Goal: Information Seeking & Learning: Learn about a topic

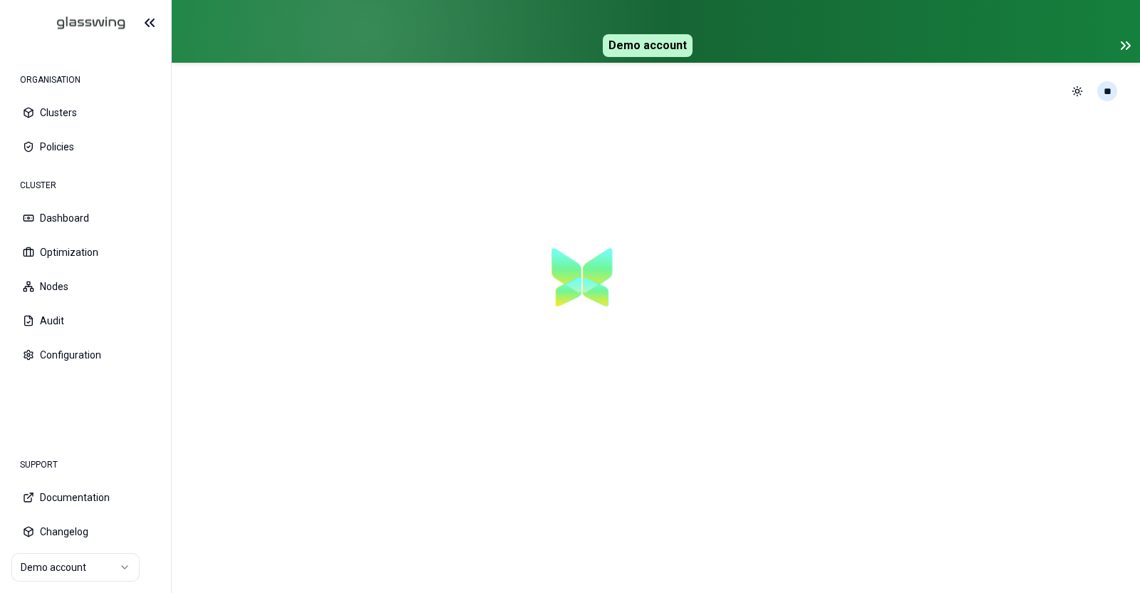
click at [1114, 94] on html "ORGANISATION Clusters Policies CLUSTER Dashboard Optimization Nodes Audit Confi…" at bounding box center [570, 296] width 1140 height 593
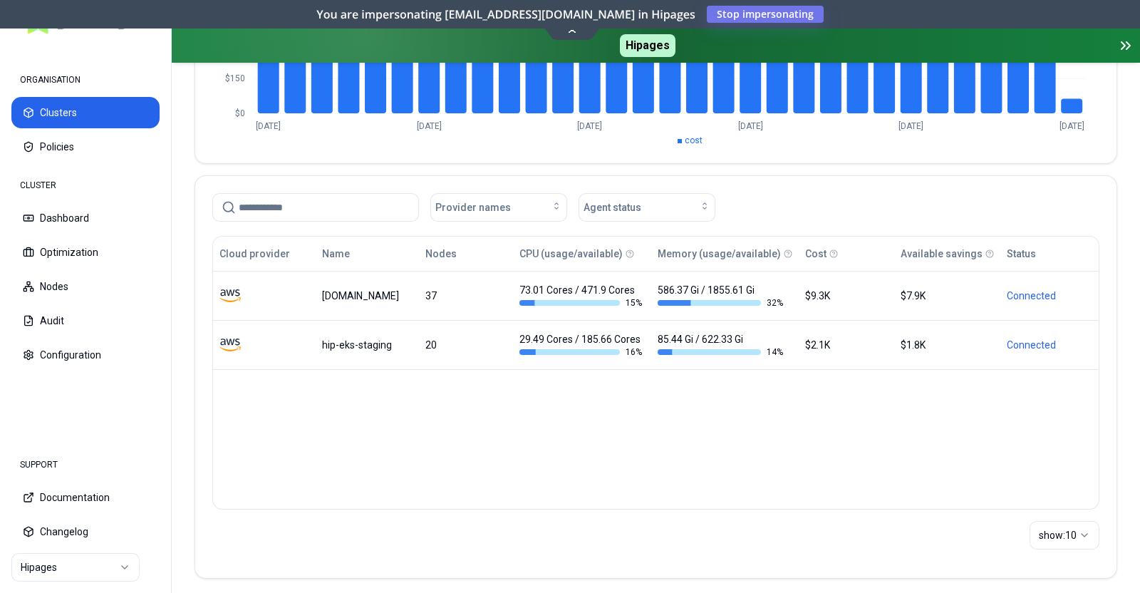
scroll to position [291, 0]
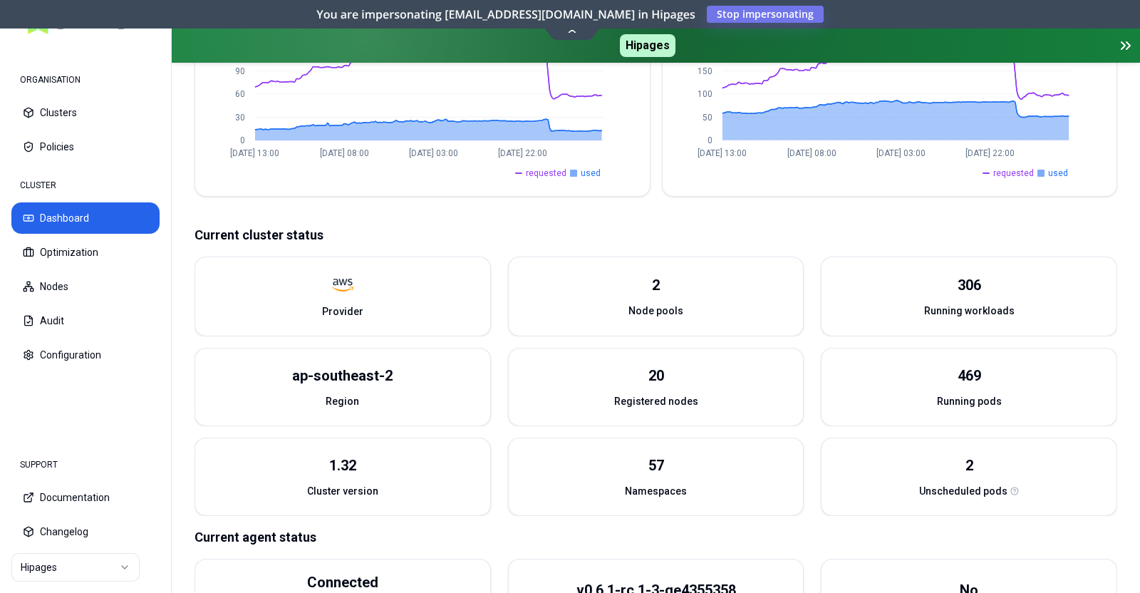
scroll to position [472, 0]
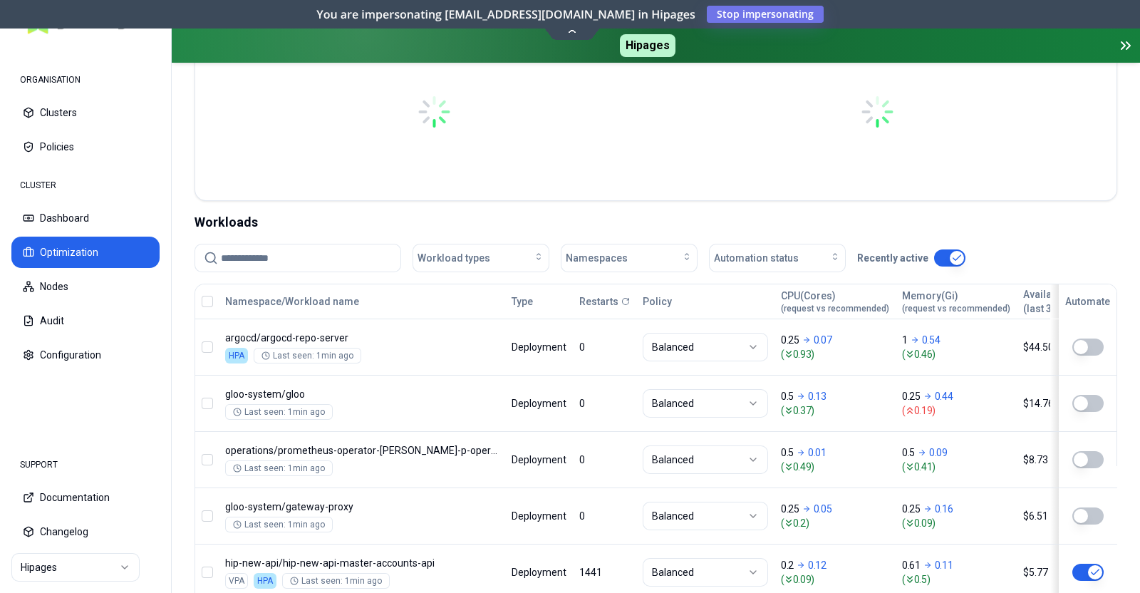
scroll to position [393, 0]
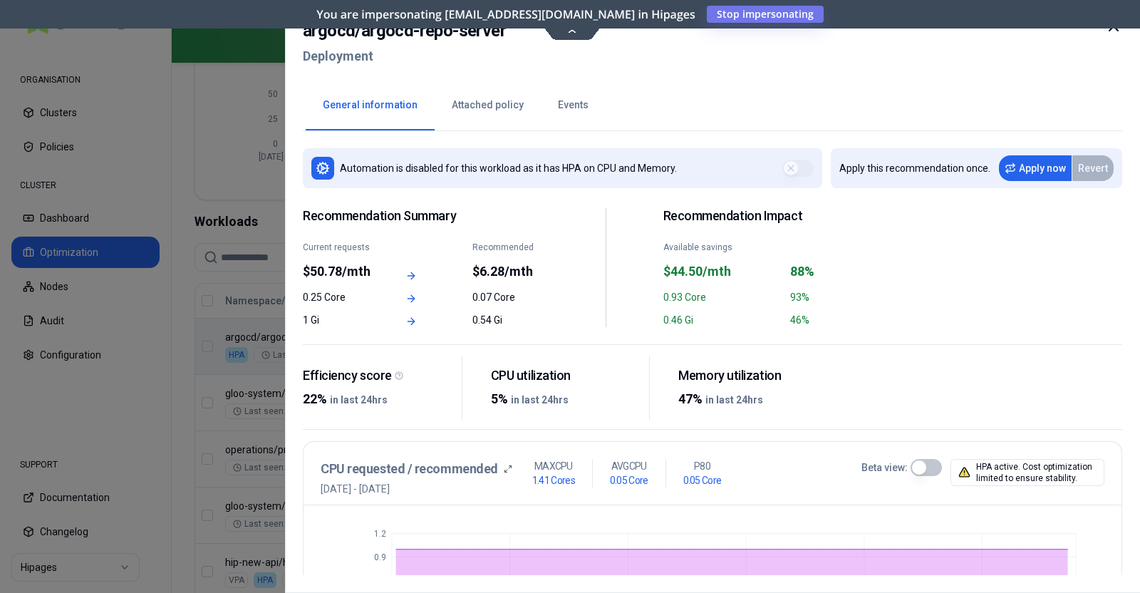
click at [224, 122] on div at bounding box center [570, 296] width 1140 height 593
click at [205, 192] on div at bounding box center [570, 296] width 1140 height 593
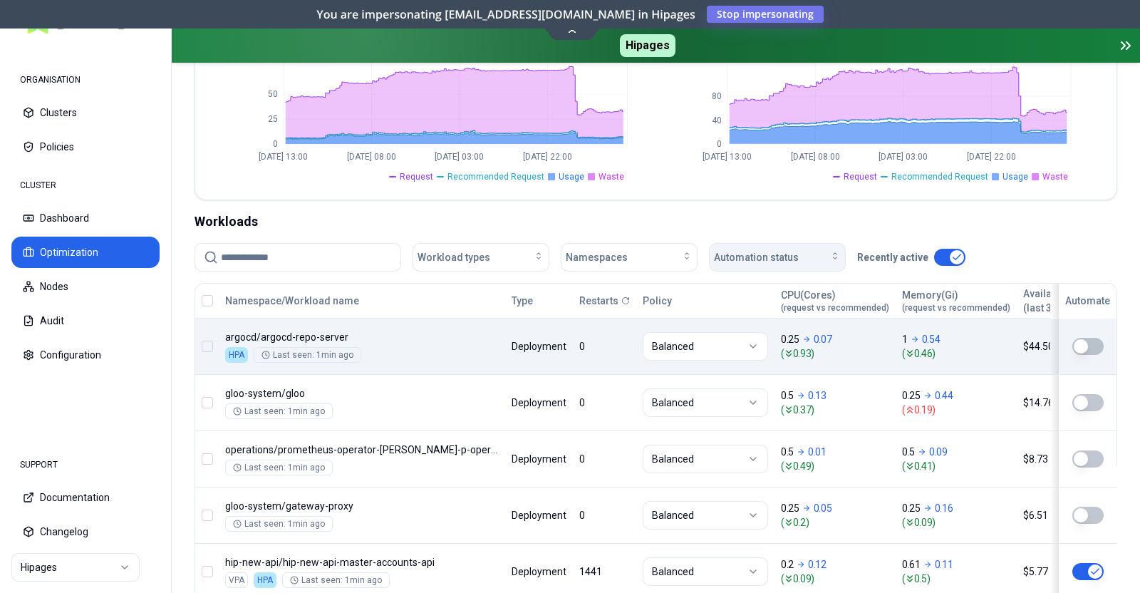
click at [762, 267] on button "Automation status" at bounding box center [777, 257] width 137 height 29
click at [752, 290] on div "on" at bounding box center [779, 288] width 135 height 23
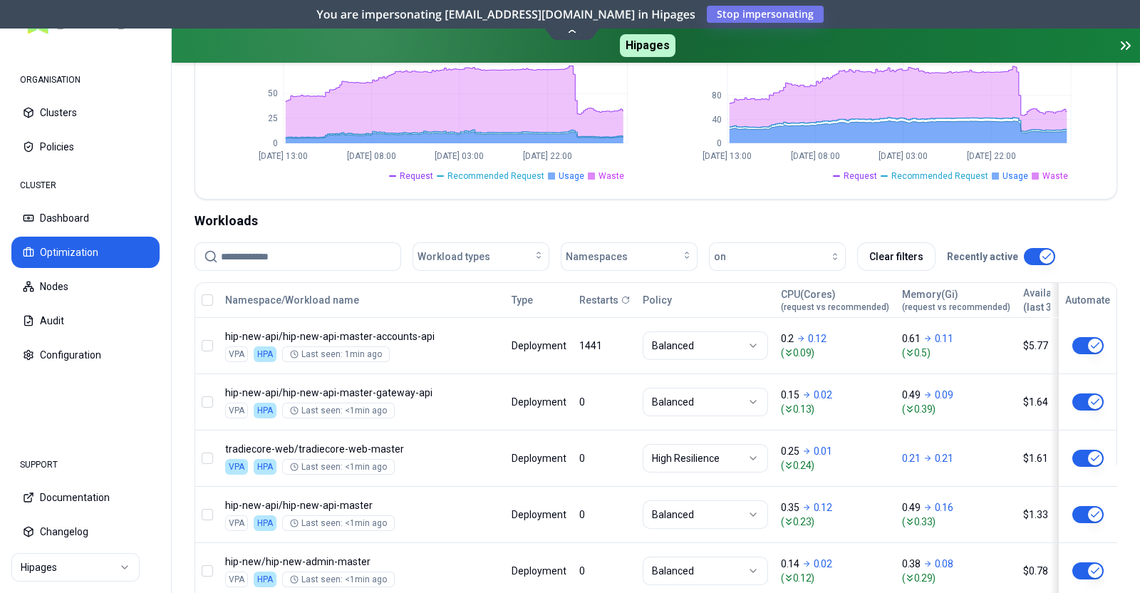
scroll to position [332, 0]
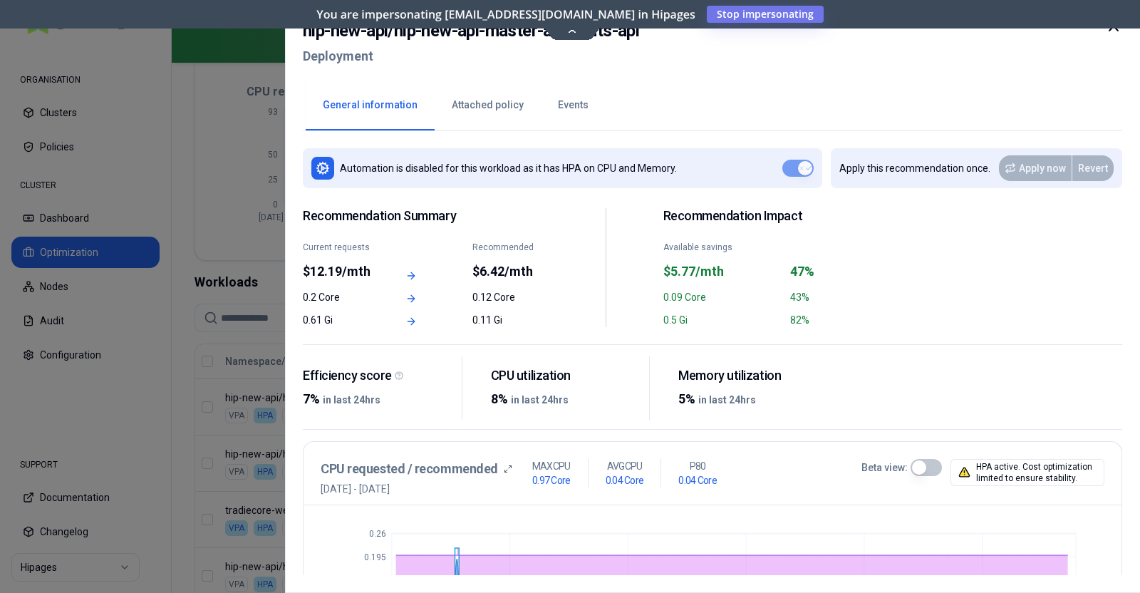
click at [1111, 32] on icon at bounding box center [1113, 26] width 17 height 17
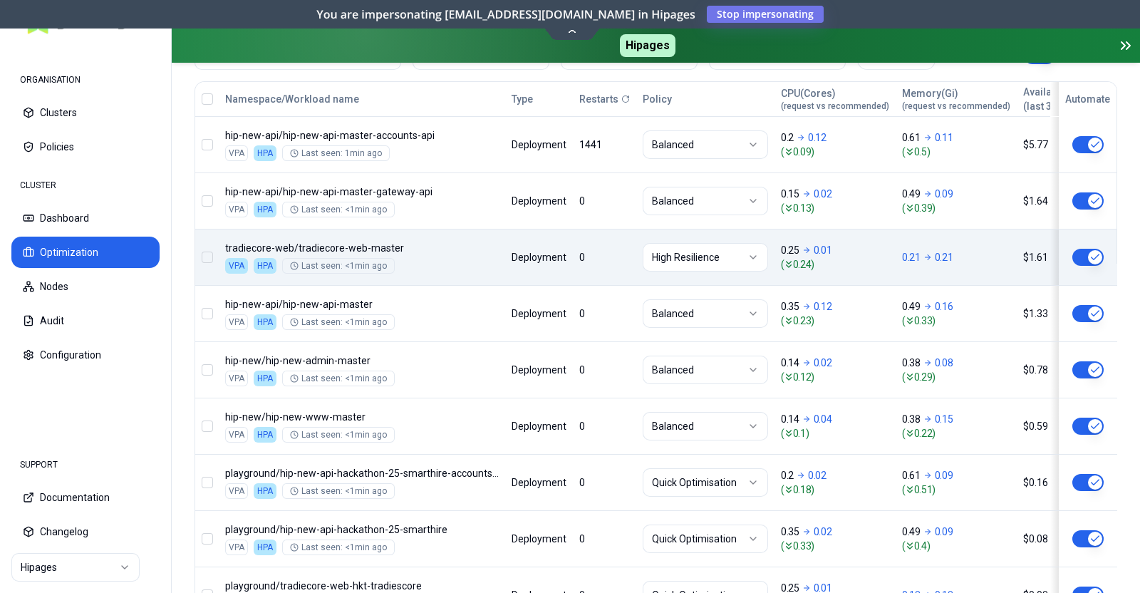
scroll to position [764, 0]
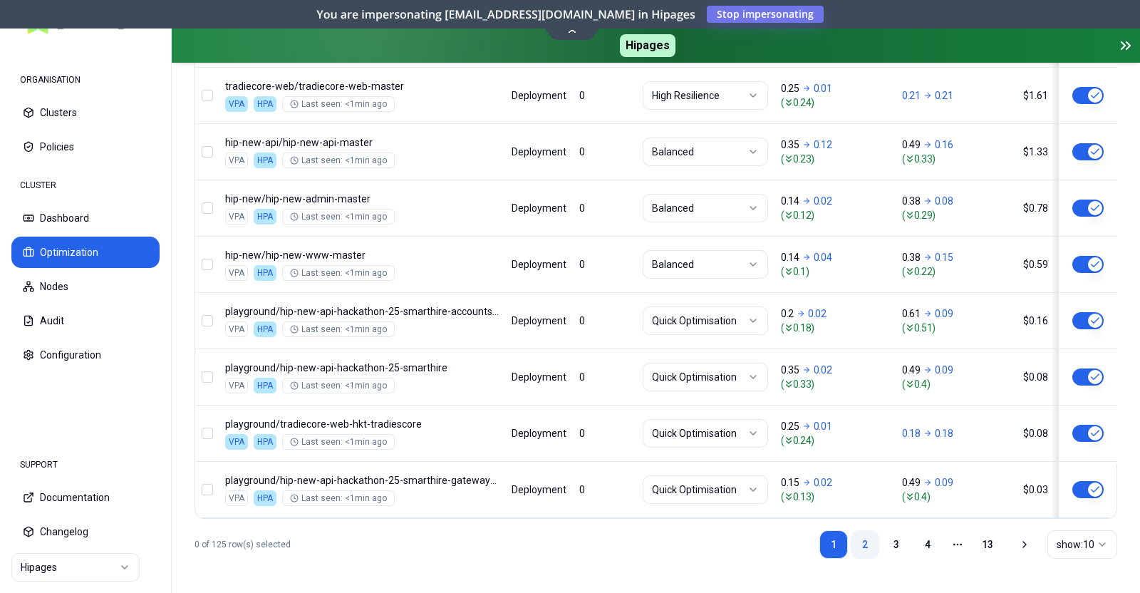
click at [875, 545] on link "2" at bounding box center [865, 544] width 29 height 29
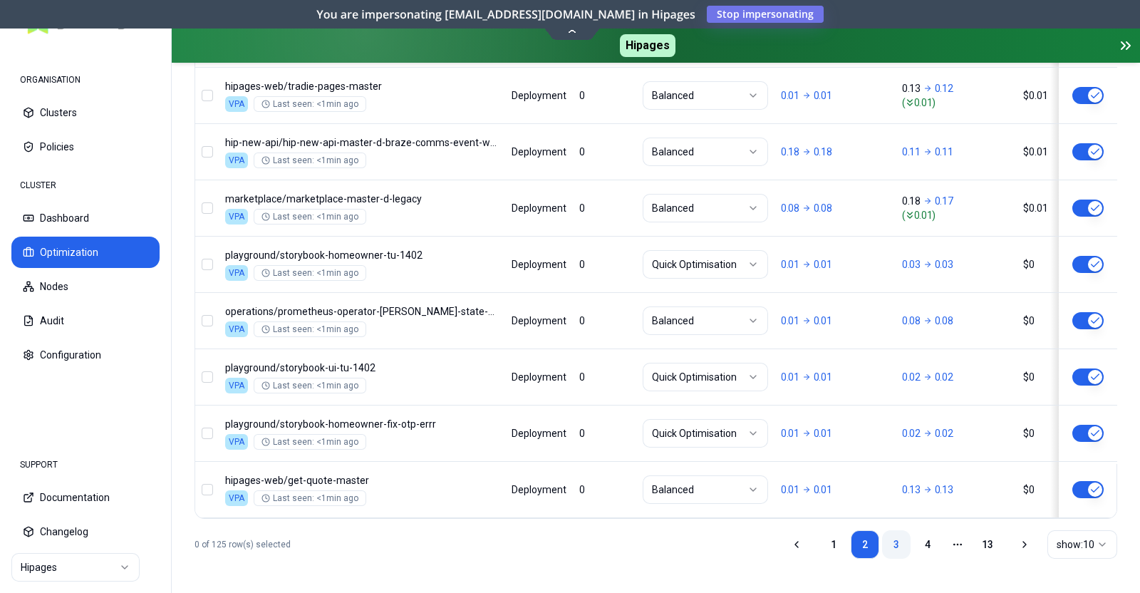
click at [898, 540] on link "3" at bounding box center [896, 544] width 29 height 29
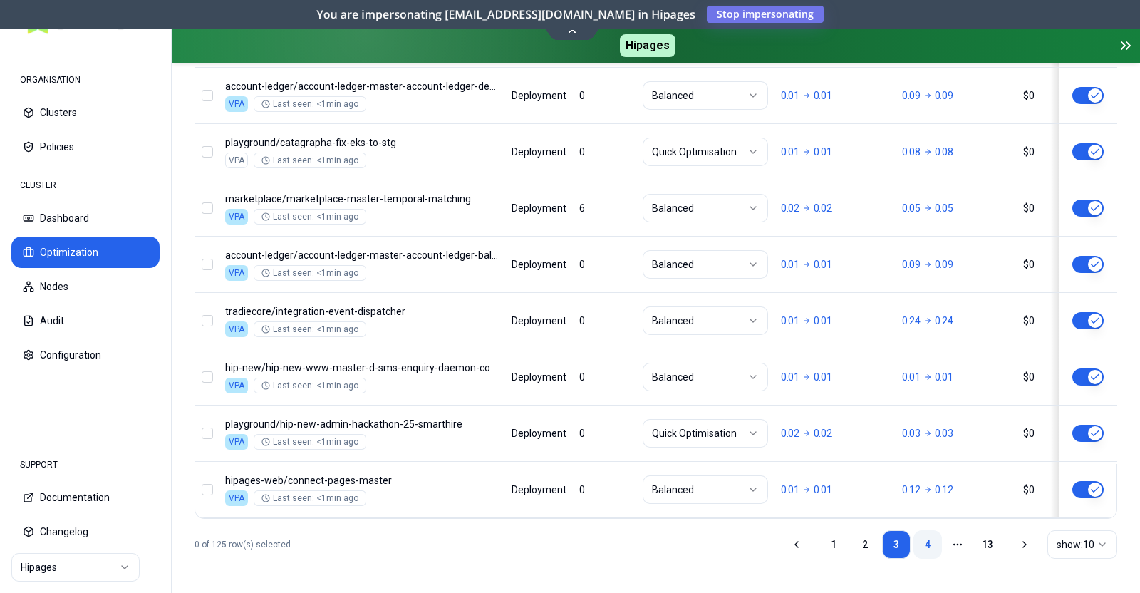
click at [924, 535] on link "4" at bounding box center [928, 544] width 29 height 29
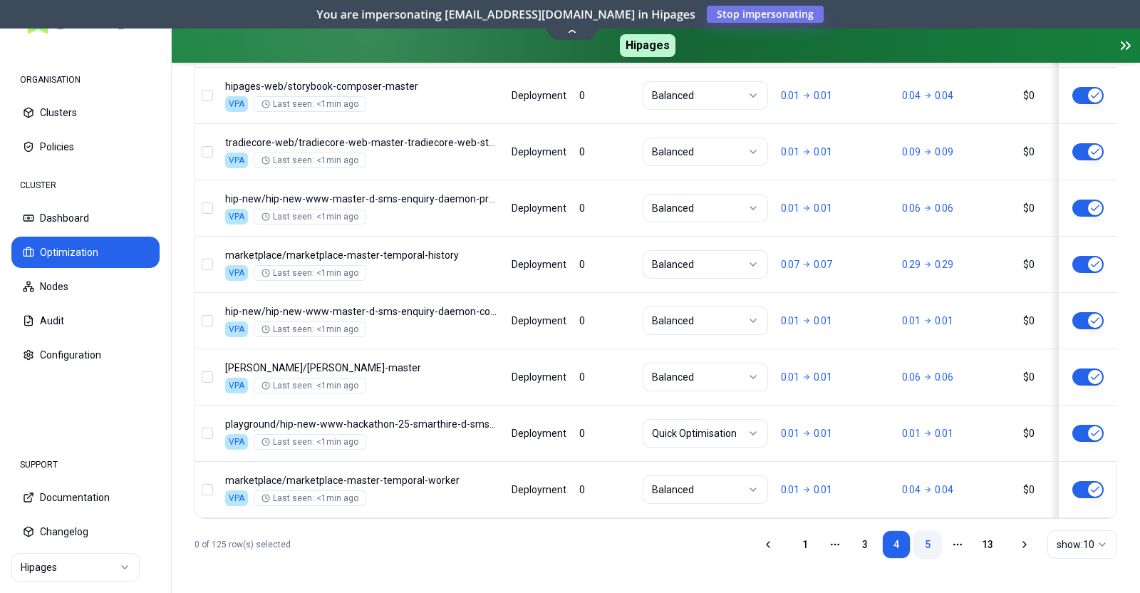
click at [924, 532] on link "5" at bounding box center [928, 544] width 29 height 29
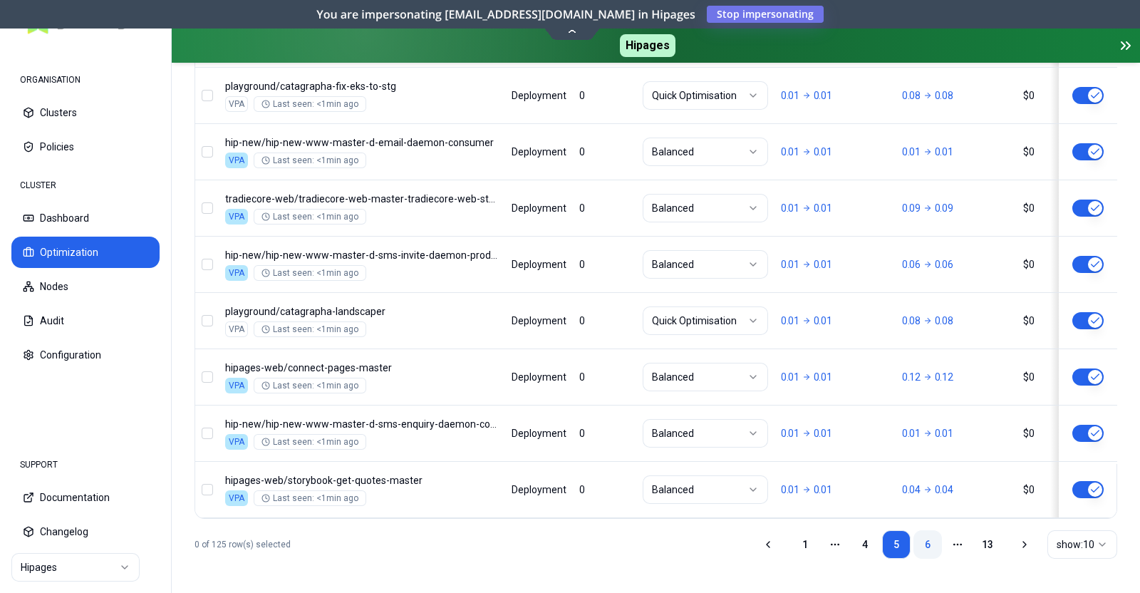
click at [928, 535] on link "6" at bounding box center [928, 544] width 29 height 29
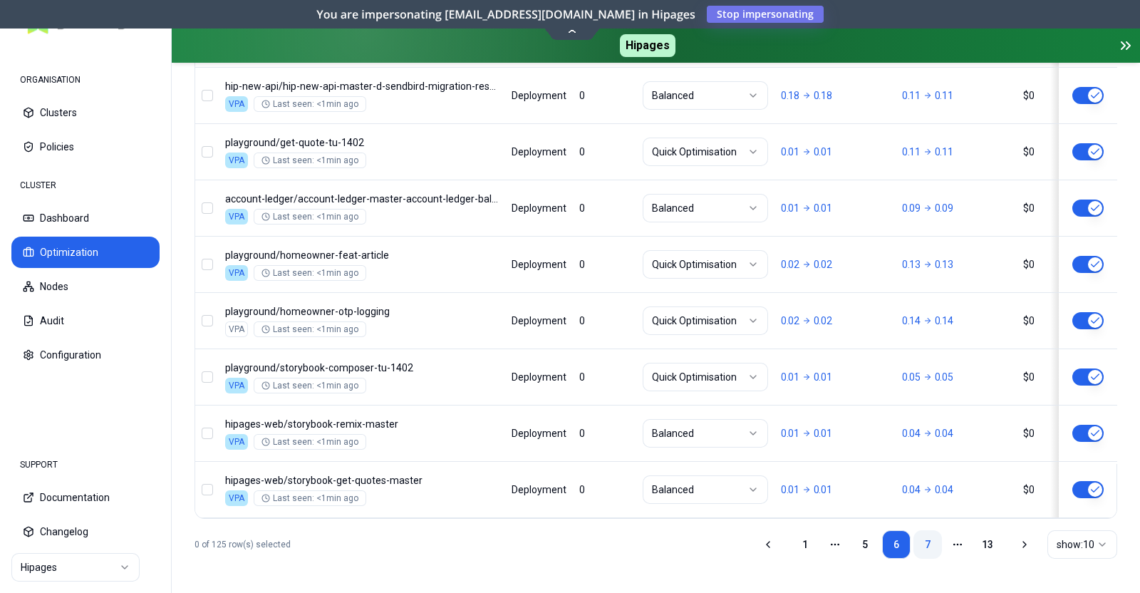
click at [929, 547] on link "7" at bounding box center [928, 544] width 29 height 29
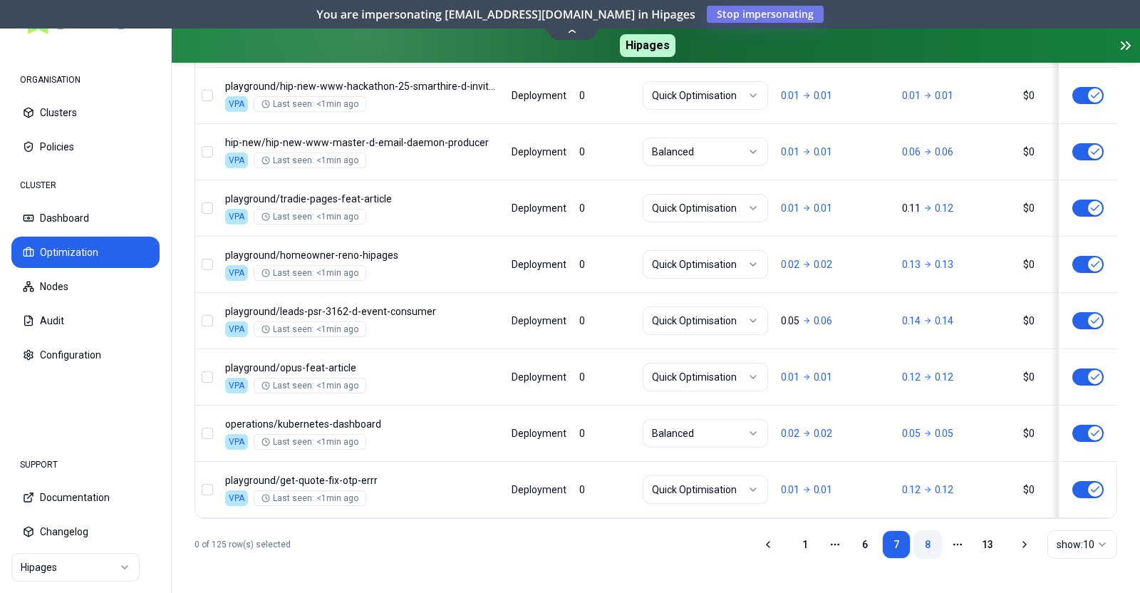
click at [934, 546] on link "8" at bounding box center [928, 544] width 29 height 29
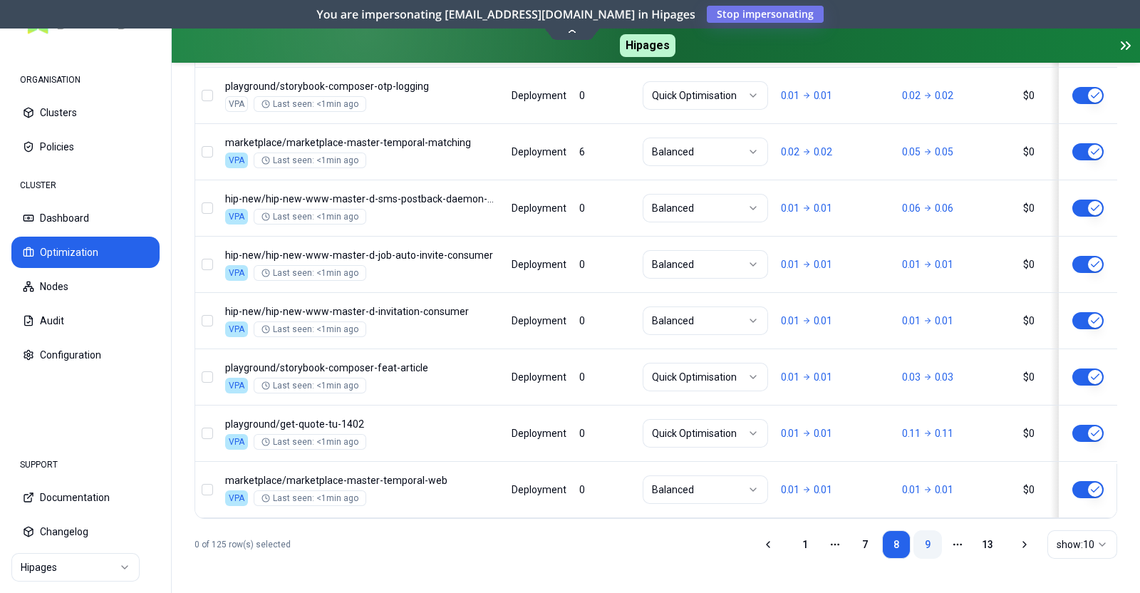
click at [922, 540] on link "9" at bounding box center [928, 544] width 29 height 29
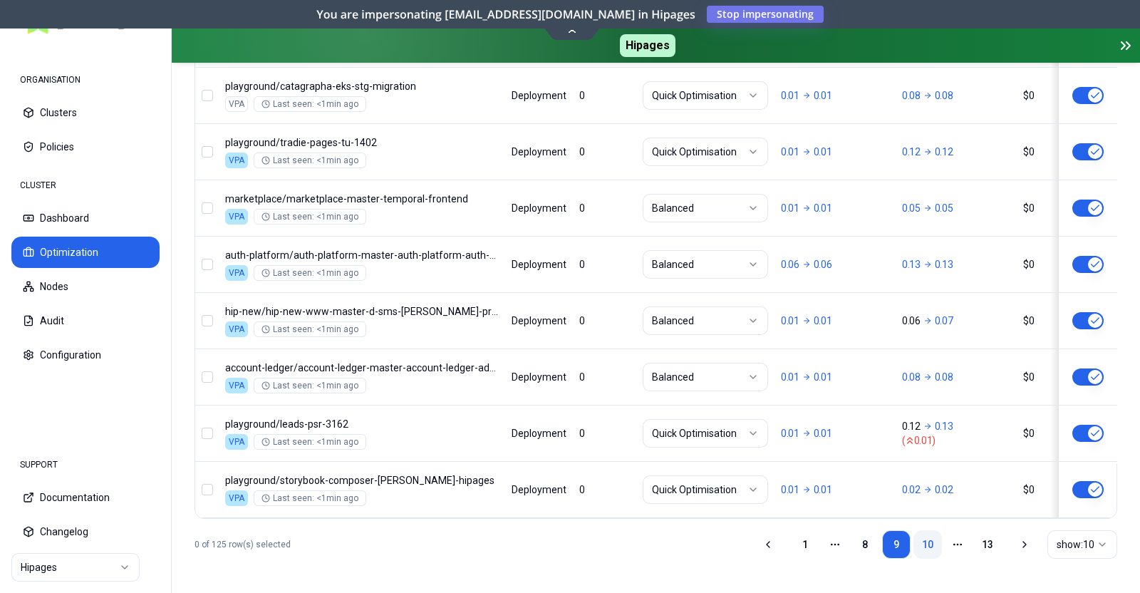
click at [930, 549] on link "10" at bounding box center [928, 544] width 29 height 29
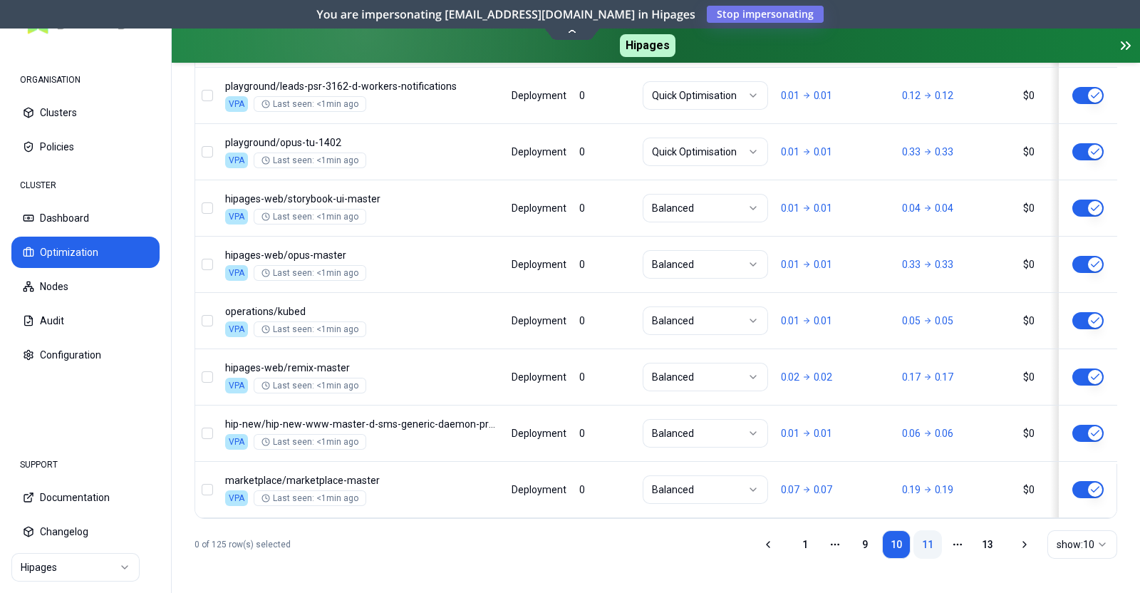
click at [926, 550] on link "11" at bounding box center [928, 544] width 29 height 29
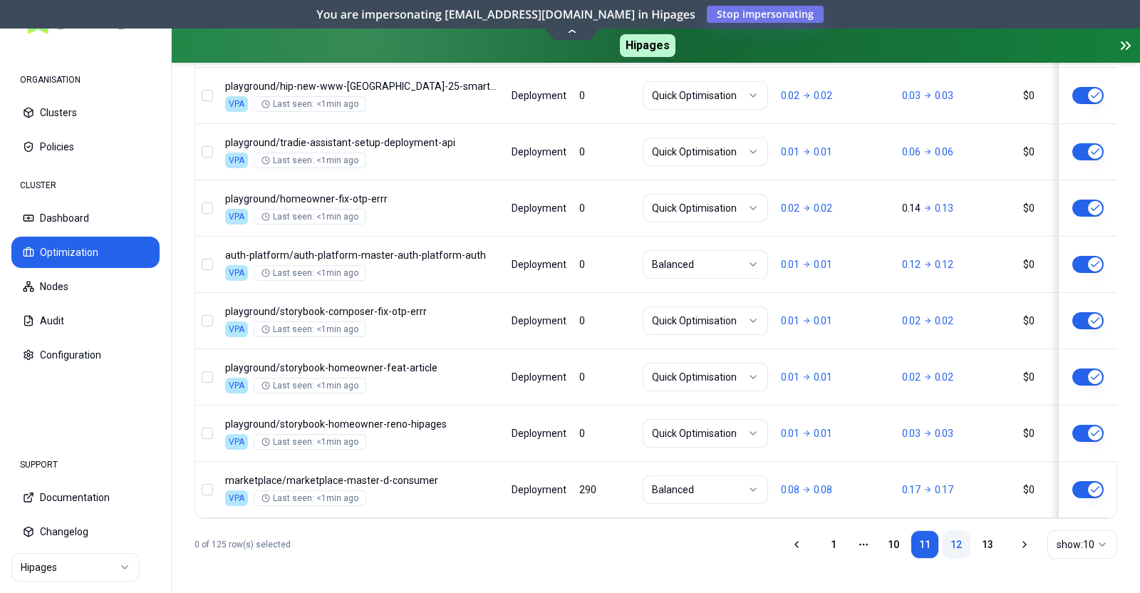
click at [962, 533] on link "12" at bounding box center [956, 544] width 29 height 29
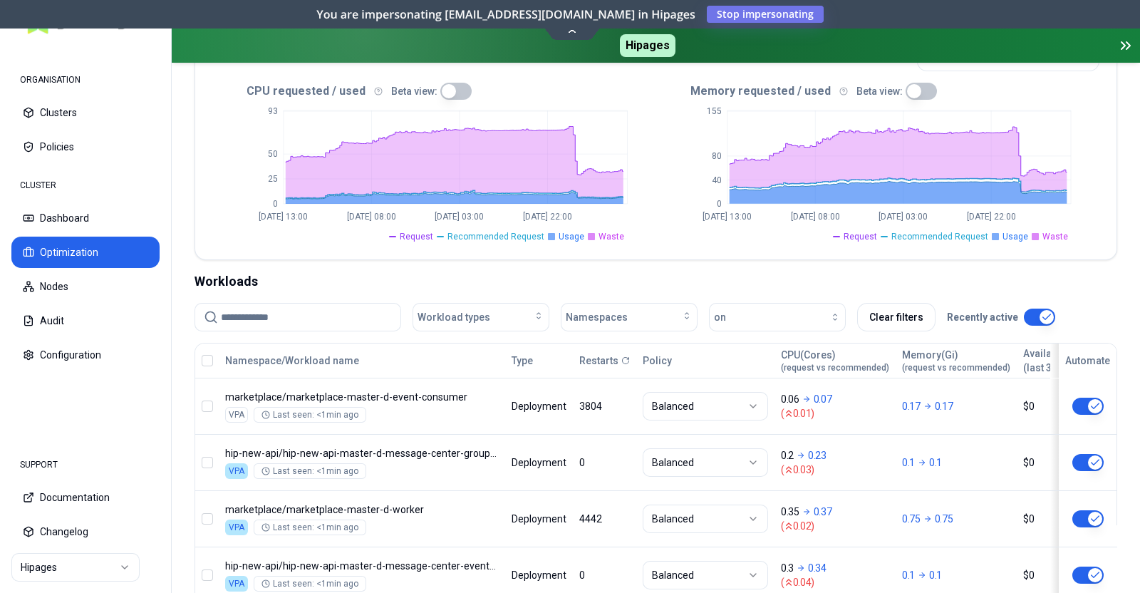
scroll to position [331, 0]
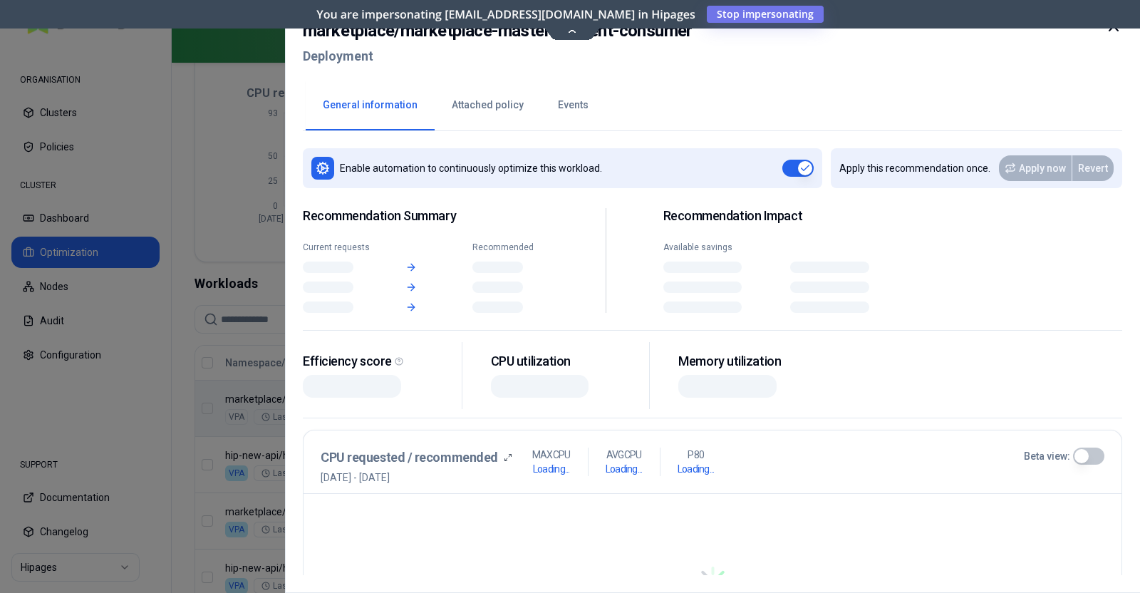
click at [463, 397] on div "Efficiency score" at bounding box center [383, 376] width 160 height 68
click at [474, 397] on div "Efficiency score CPU utilization Memory utilization" at bounding box center [570, 376] width 535 height 68
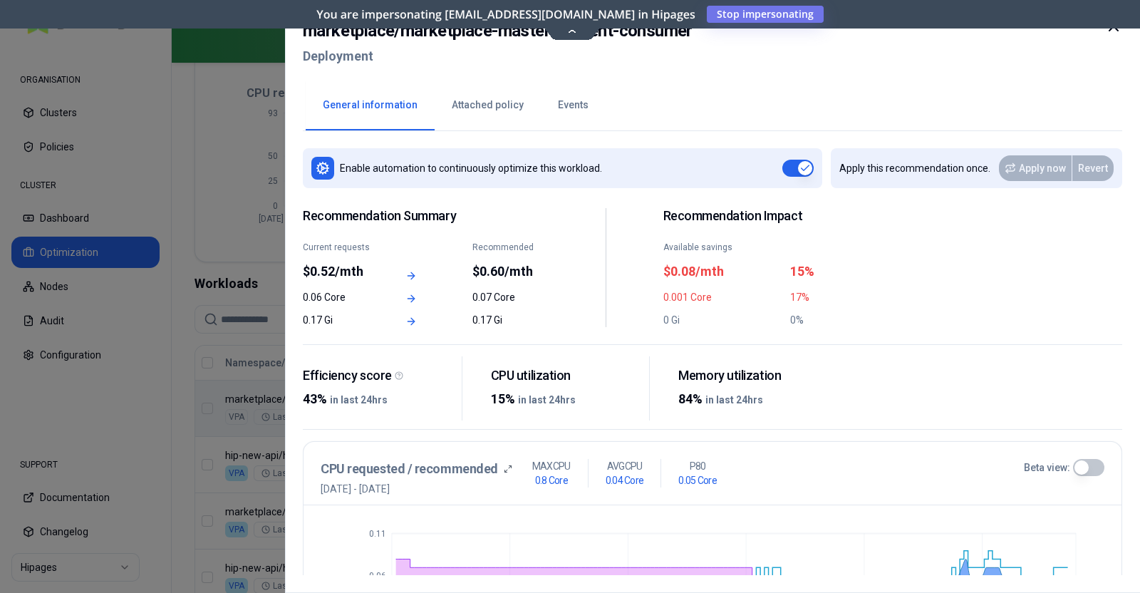
click at [153, 267] on div at bounding box center [570, 296] width 1140 height 593
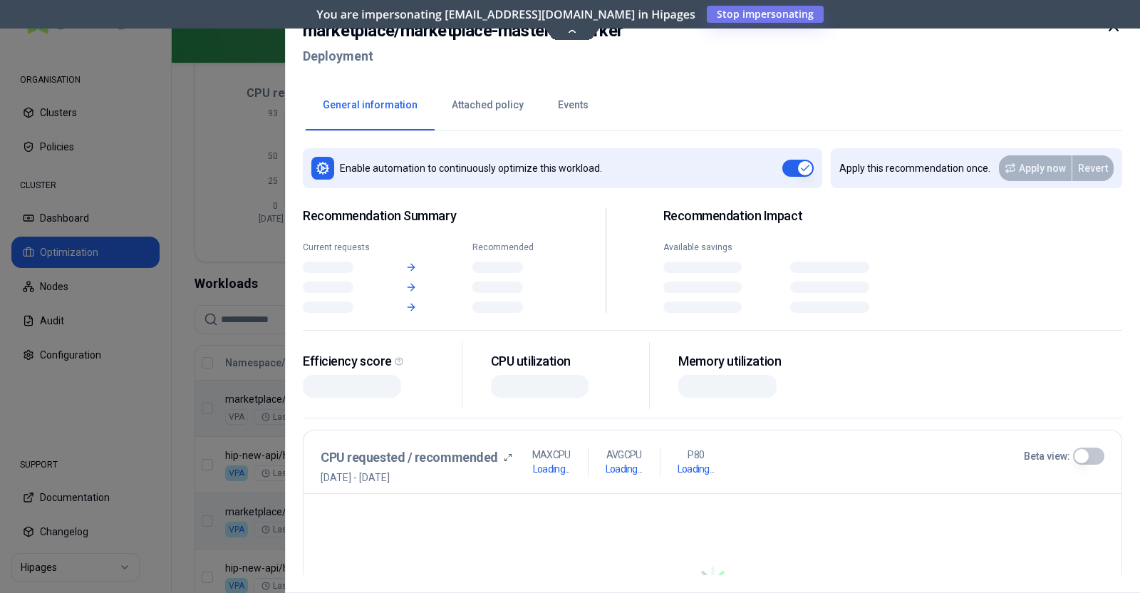
click at [427, 507] on div at bounding box center [570, 296] width 1140 height 593
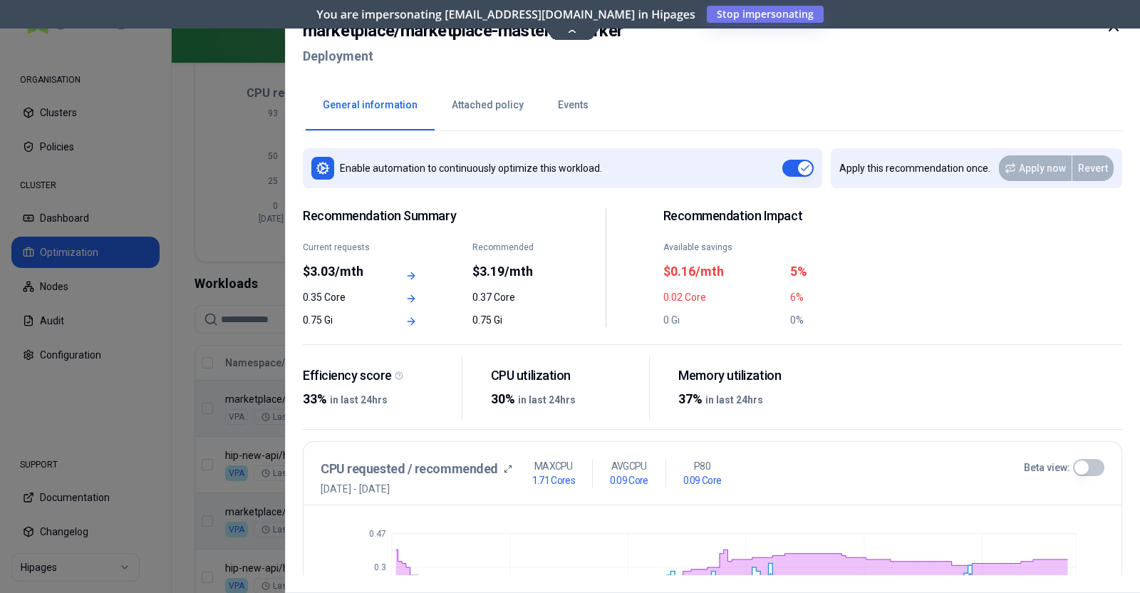
click at [163, 200] on div at bounding box center [570, 296] width 1140 height 593
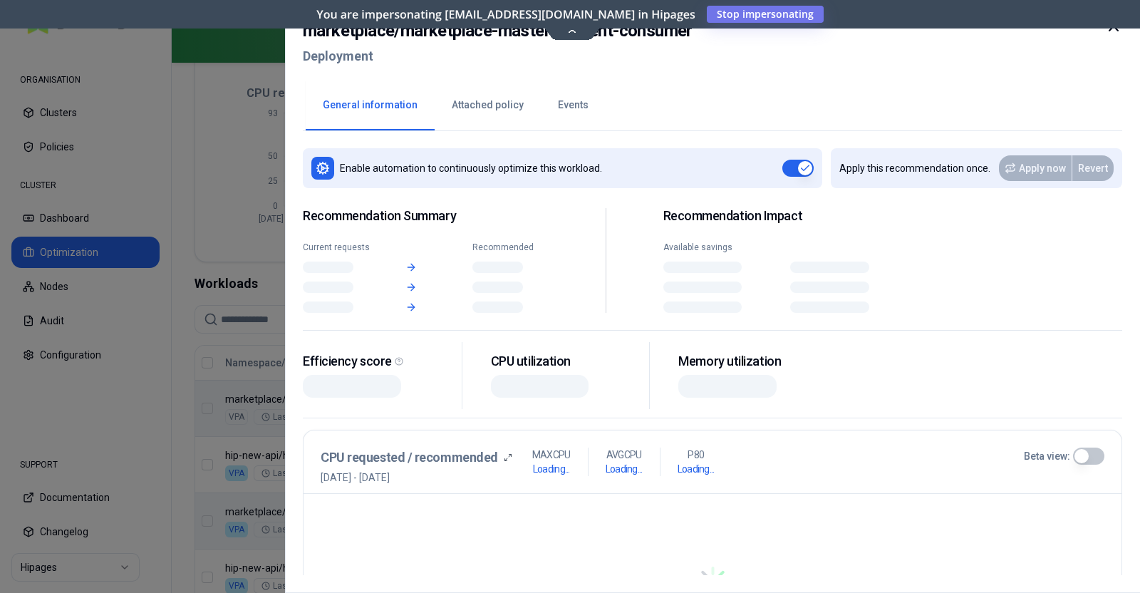
click at [463, 396] on div "Efficiency score" at bounding box center [383, 376] width 160 height 68
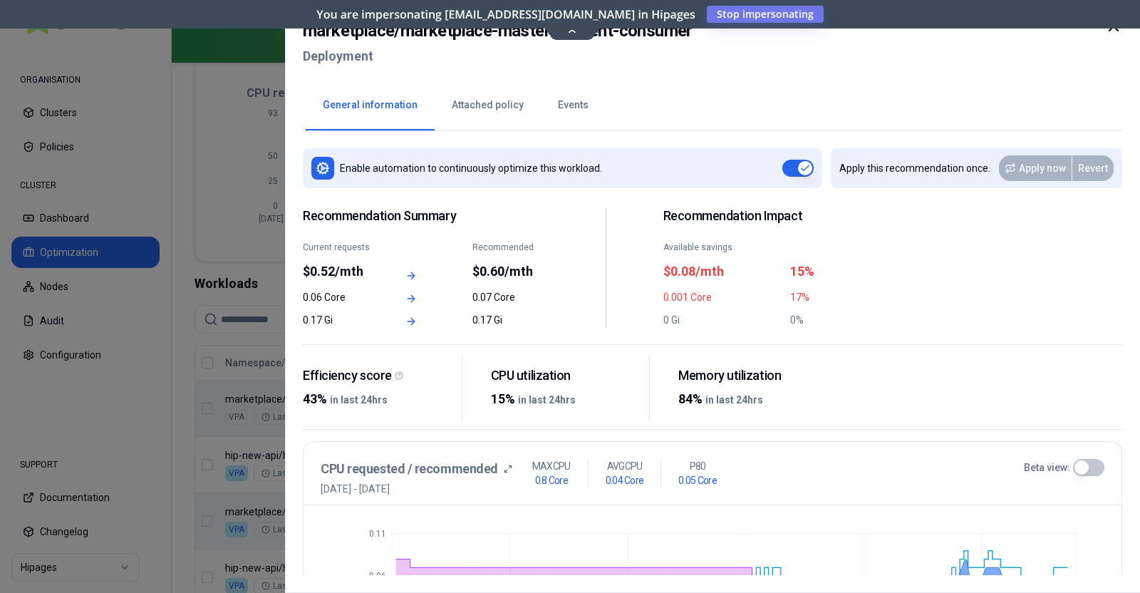
click at [695, 36] on div "marketplace / marketplace-master-d-event-consumer Deployment" at bounding box center [713, 48] width 820 height 60
copy h2 "marketplace / marketplace-master-d-event-consumer"
click at [158, 228] on div at bounding box center [570, 296] width 1140 height 593
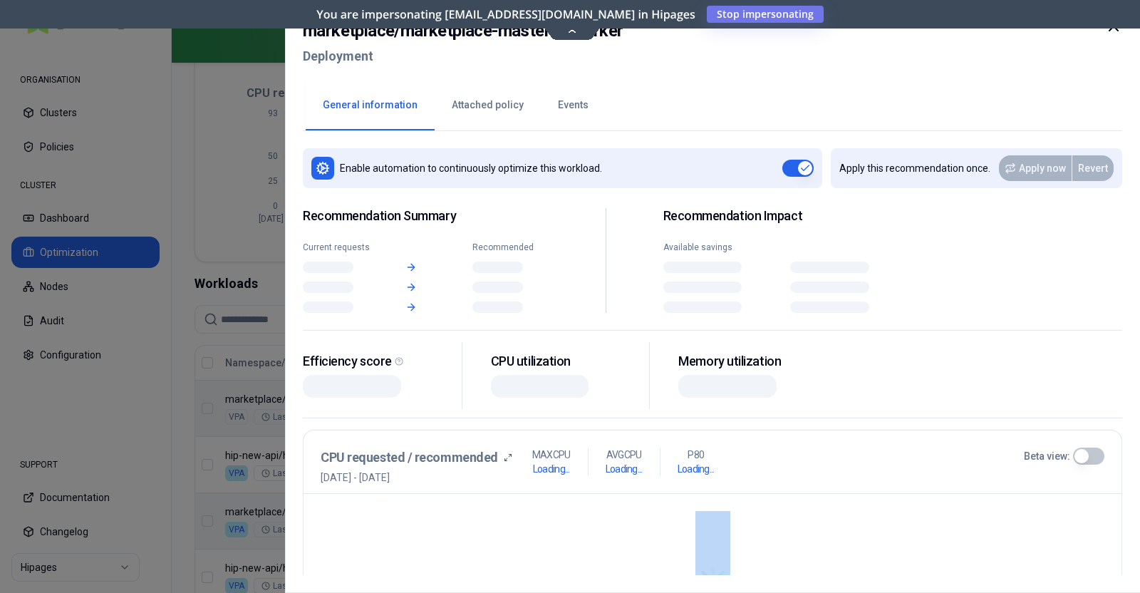
click at [429, 515] on div "marketplace / marketplace-master-d-worker Deployment General information Attach…" at bounding box center [712, 296] width 855 height 593
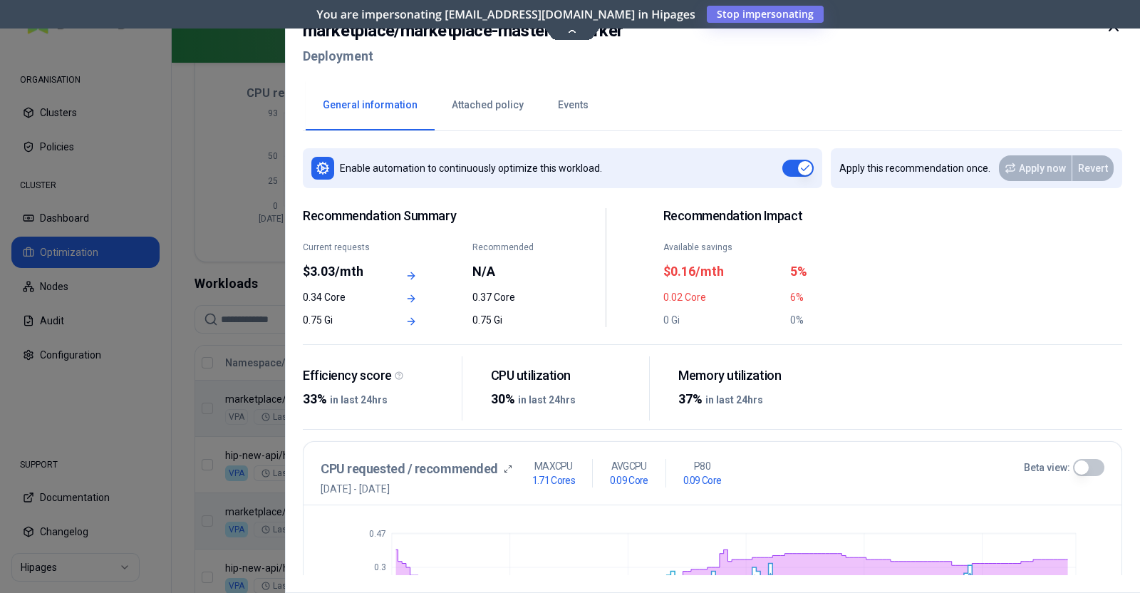
click at [632, 31] on div "marketplace / marketplace-master-d-worker Deployment" at bounding box center [713, 48] width 820 height 60
click at [179, 393] on div at bounding box center [570, 296] width 1140 height 593
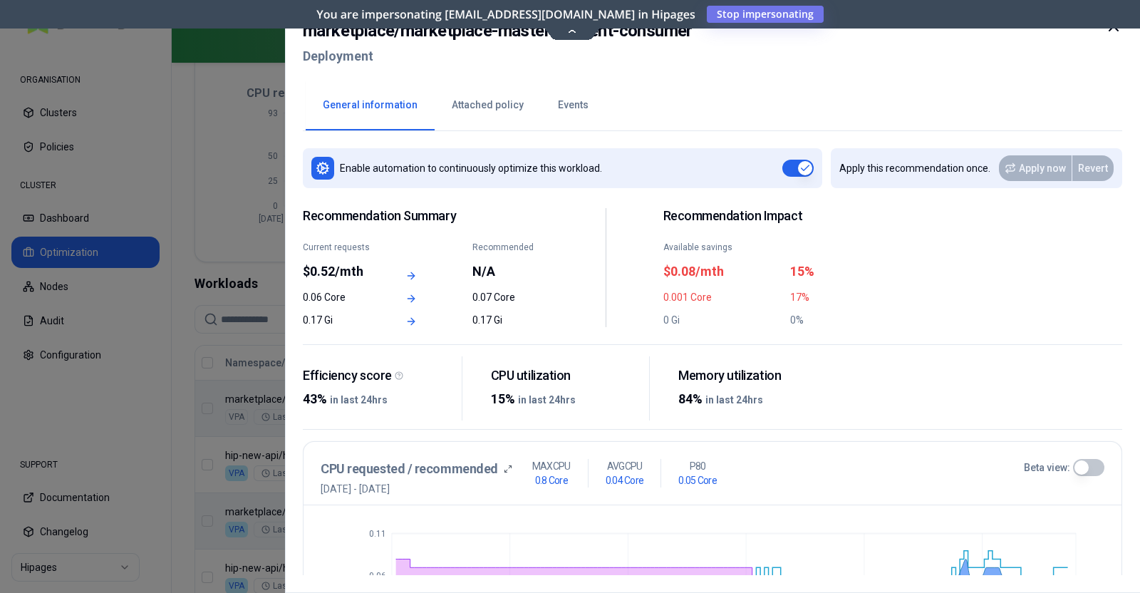
click at [175, 445] on div at bounding box center [570, 296] width 1140 height 593
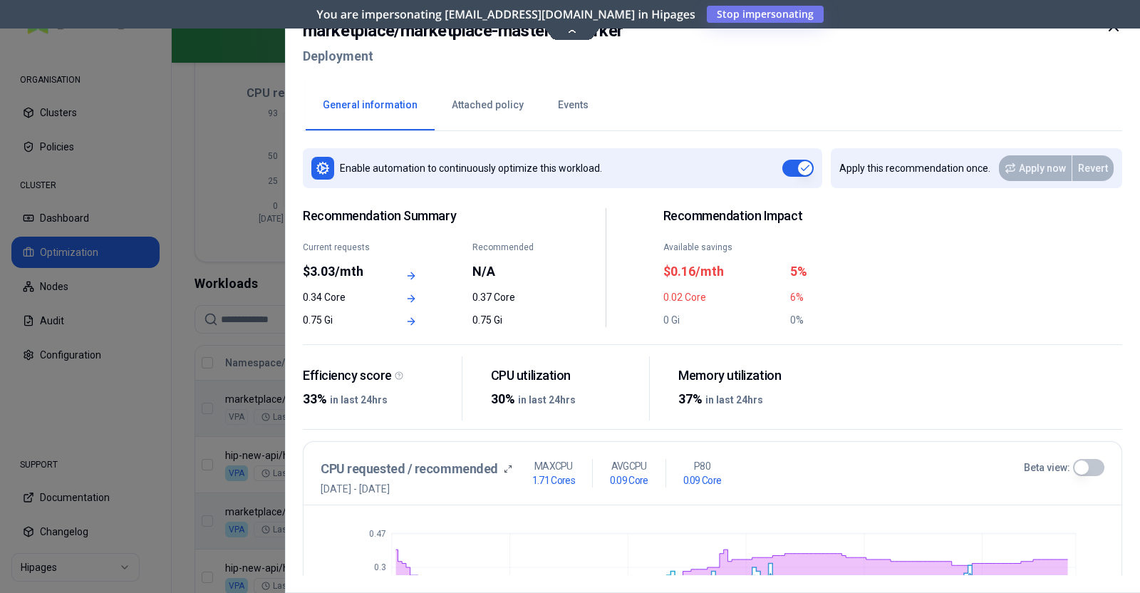
click at [181, 387] on div at bounding box center [570, 296] width 1140 height 593
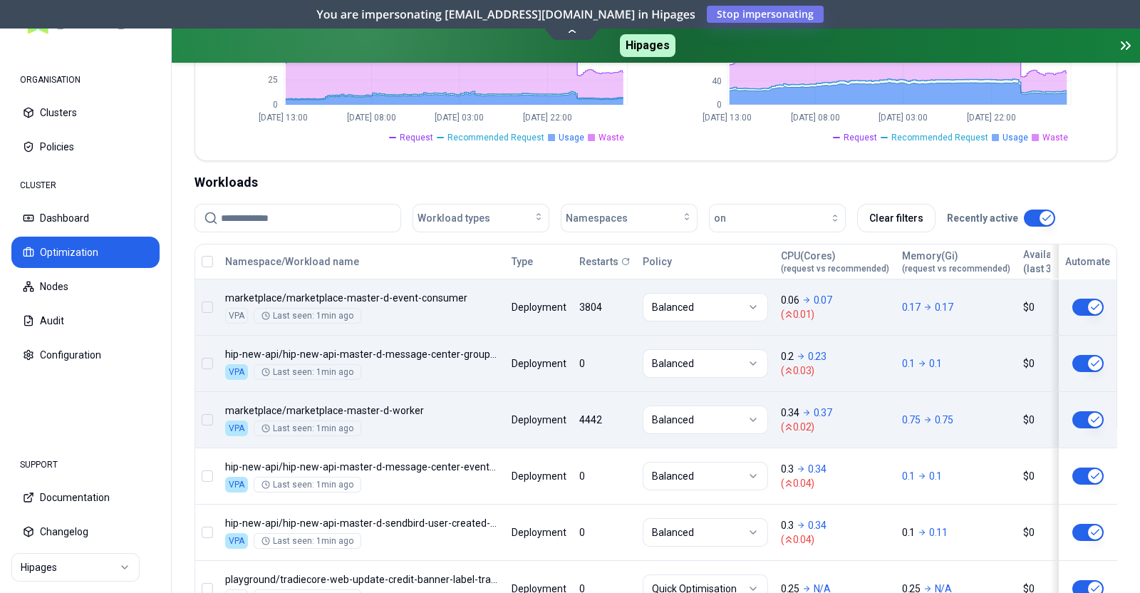
scroll to position [436, 0]
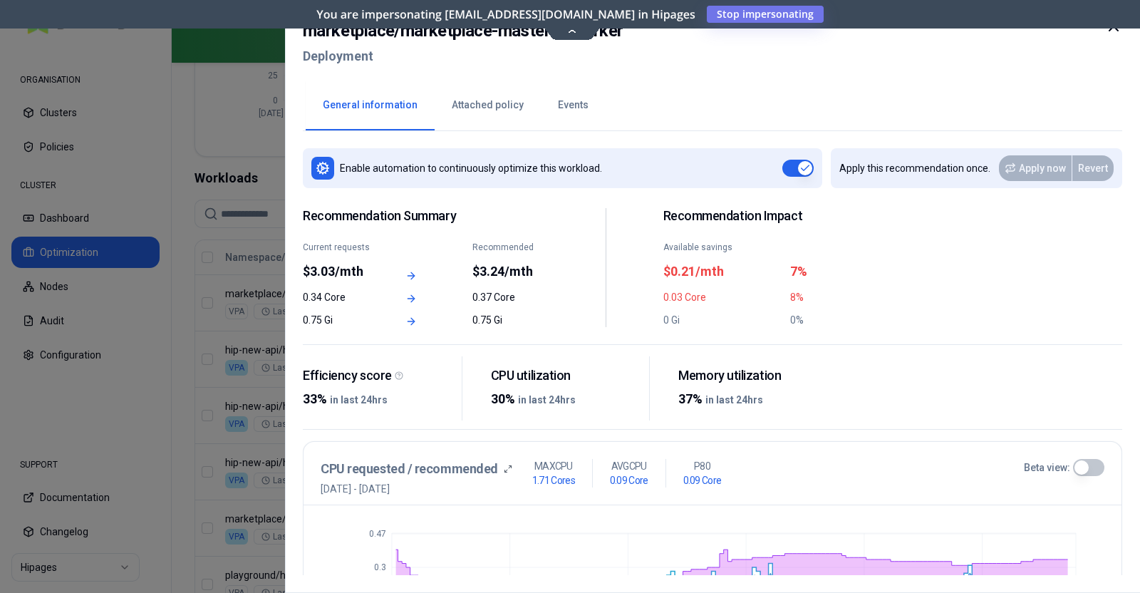
click at [189, 137] on div at bounding box center [570, 296] width 1140 height 593
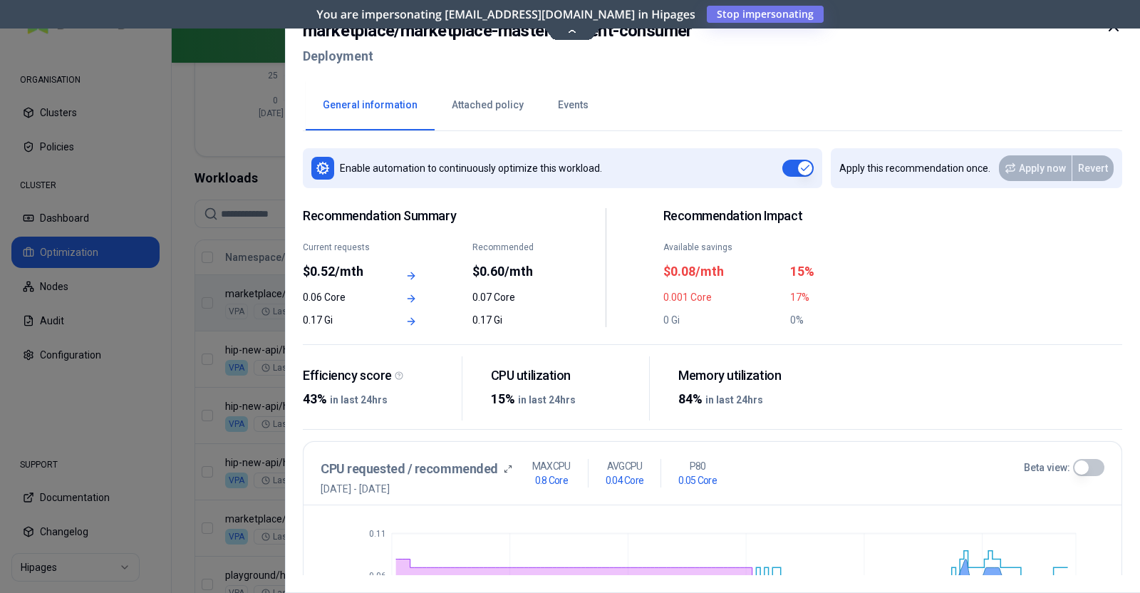
click at [206, 406] on div at bounding box center [570, 296] width 1140 height 593
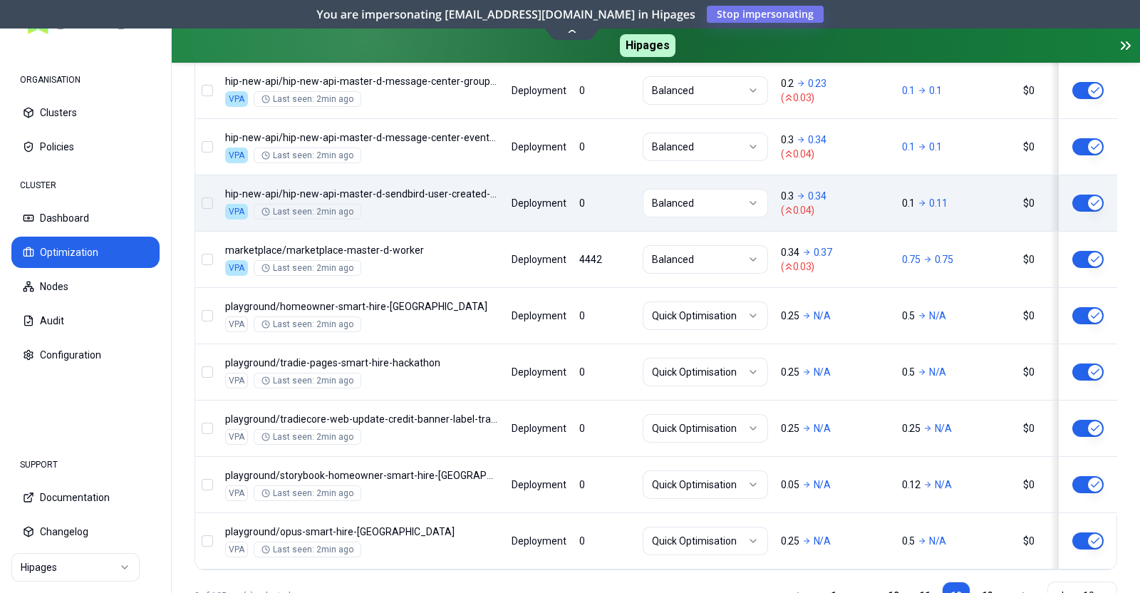
scroll to position [764, 0]
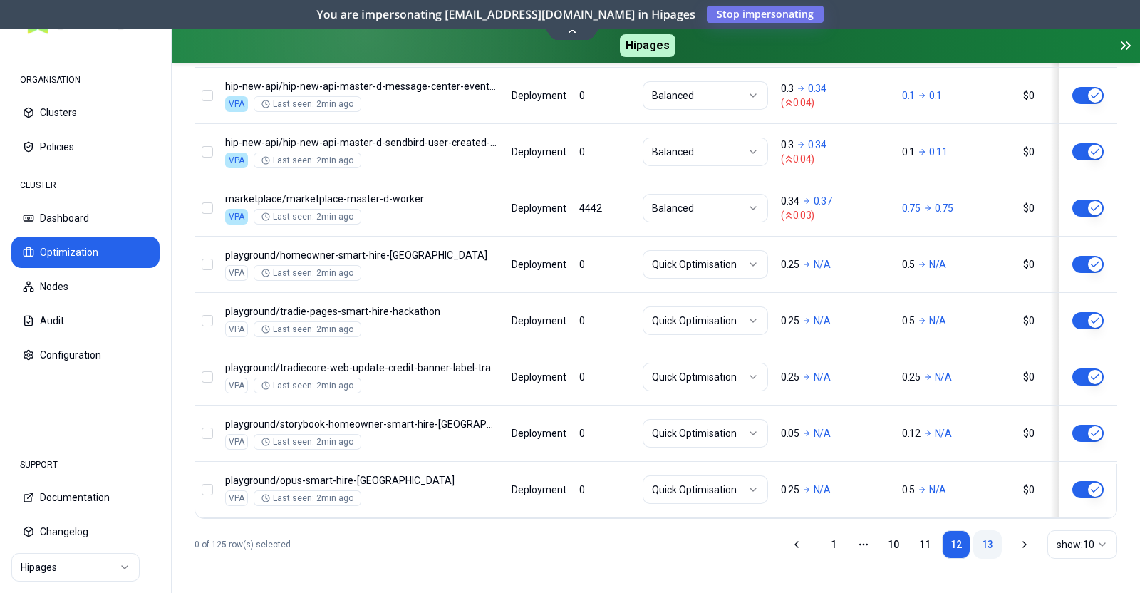
click at [988, 538] on link "13" at bounding box center [988, 544] width 29 height 29
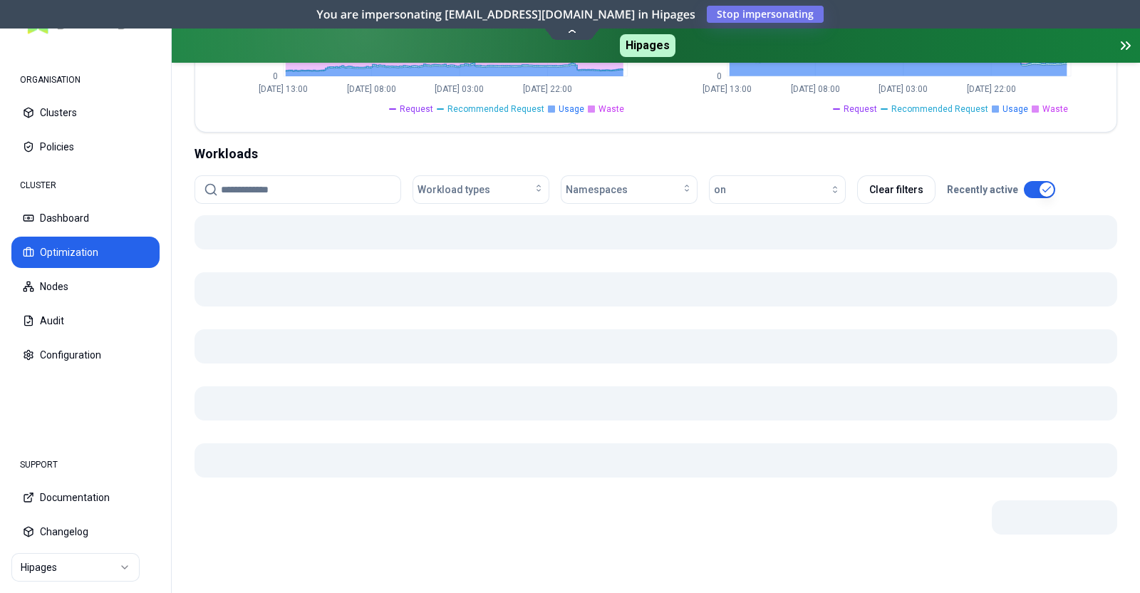
scroll to position [485, 0]
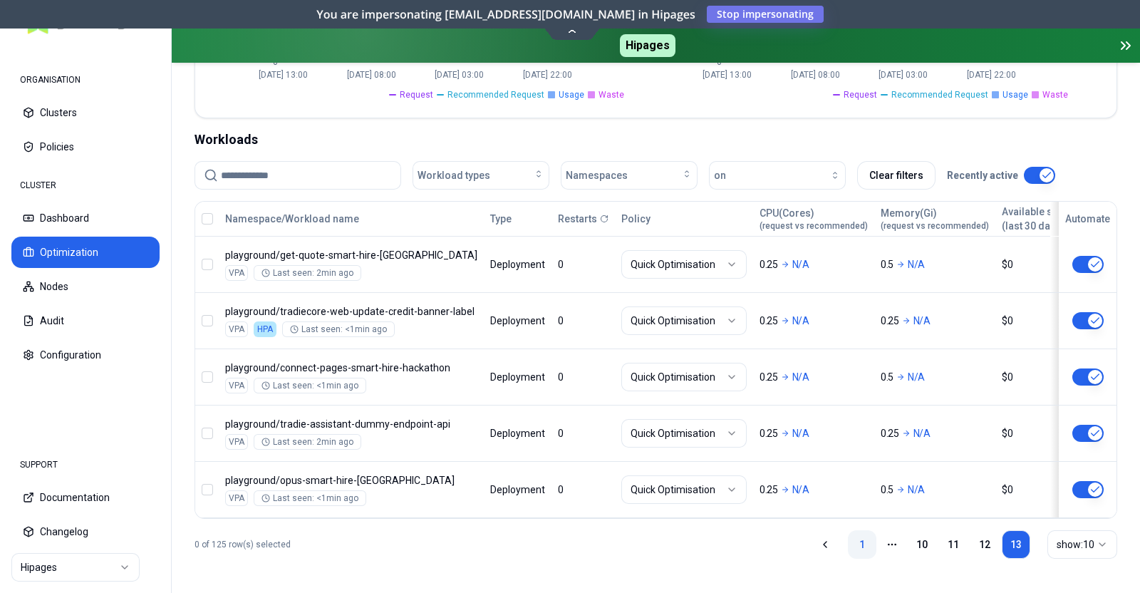
click at [863, 547] on link "1" at bounding box center [862, 544] width 29 height 29
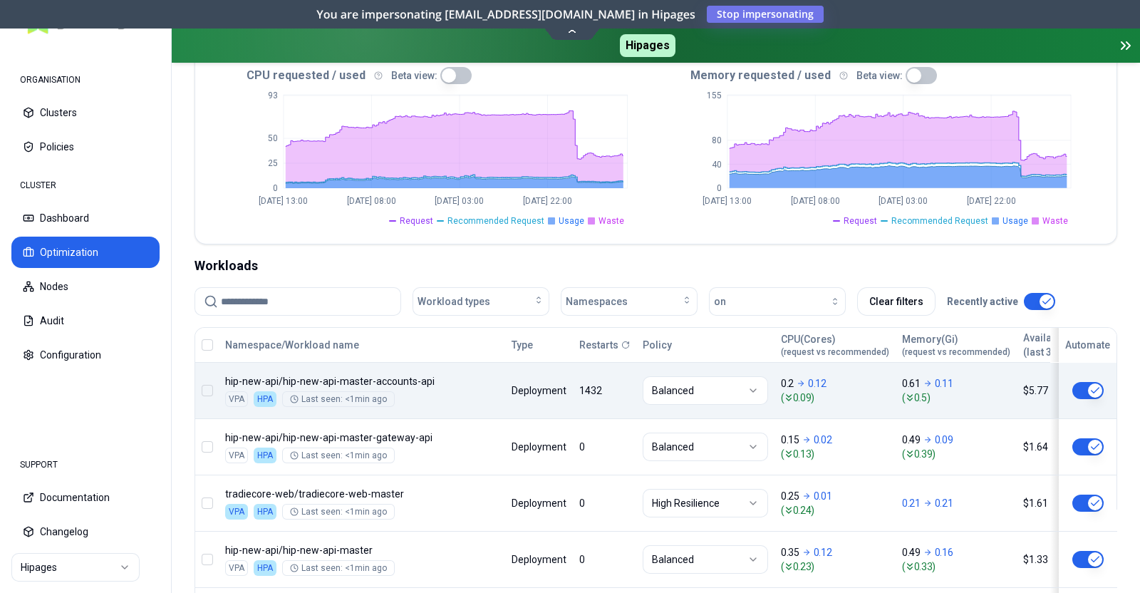
scroll to position [344, 0]
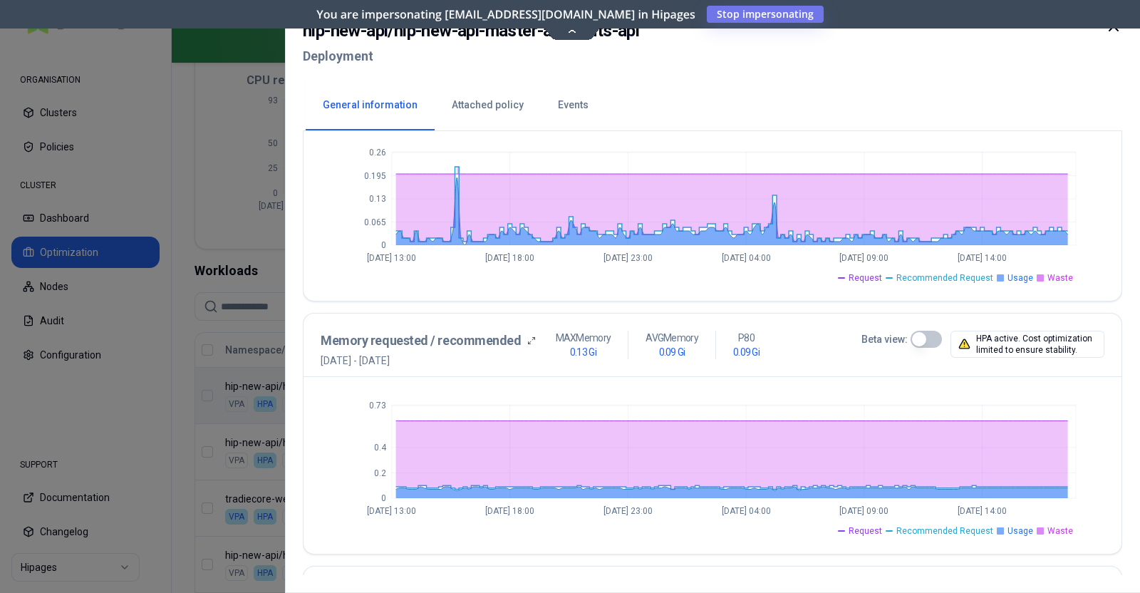
scroll to position [383, 0]
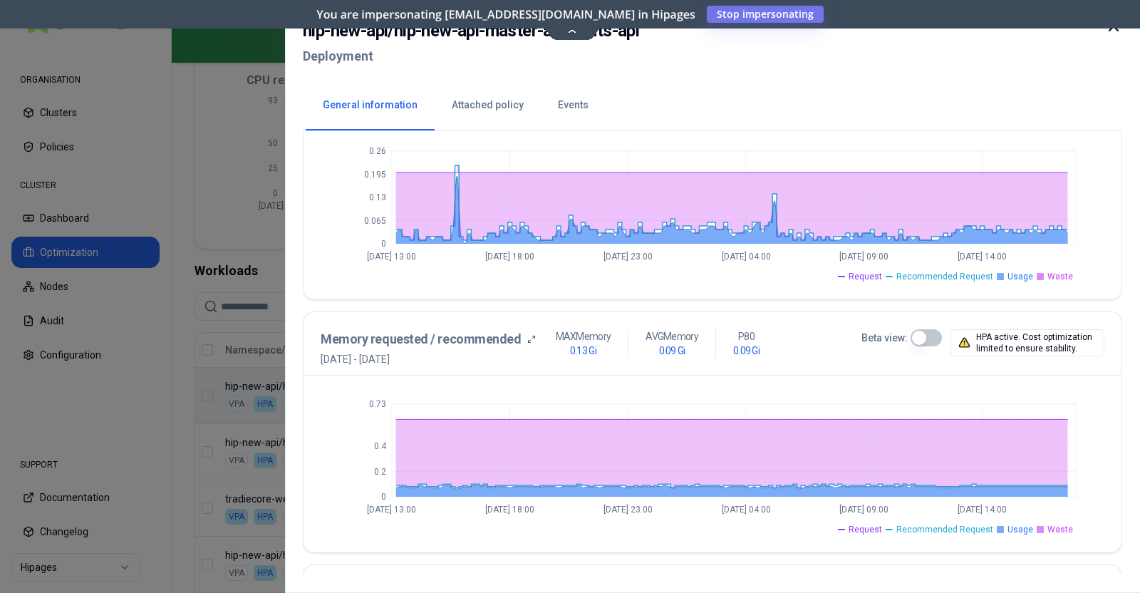
click at [198, 422] on div at bounding box center [570, 296] width 1140 height 593
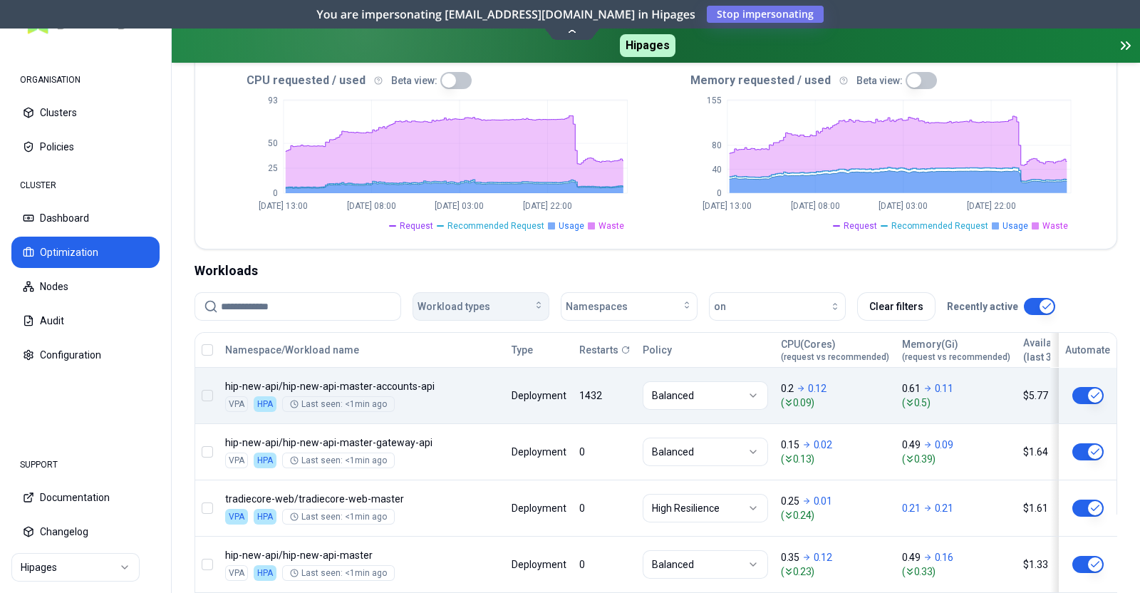
click at [435, 307] on span "Workload types" at bounding box center [454, 306] width 73 height 14
click at [316, 300] on input at bounding box center [306, 306] width 171 height 27
click at [636, 306] on div "Namespaces" at bounding box center [629, 306] width 127 height 14
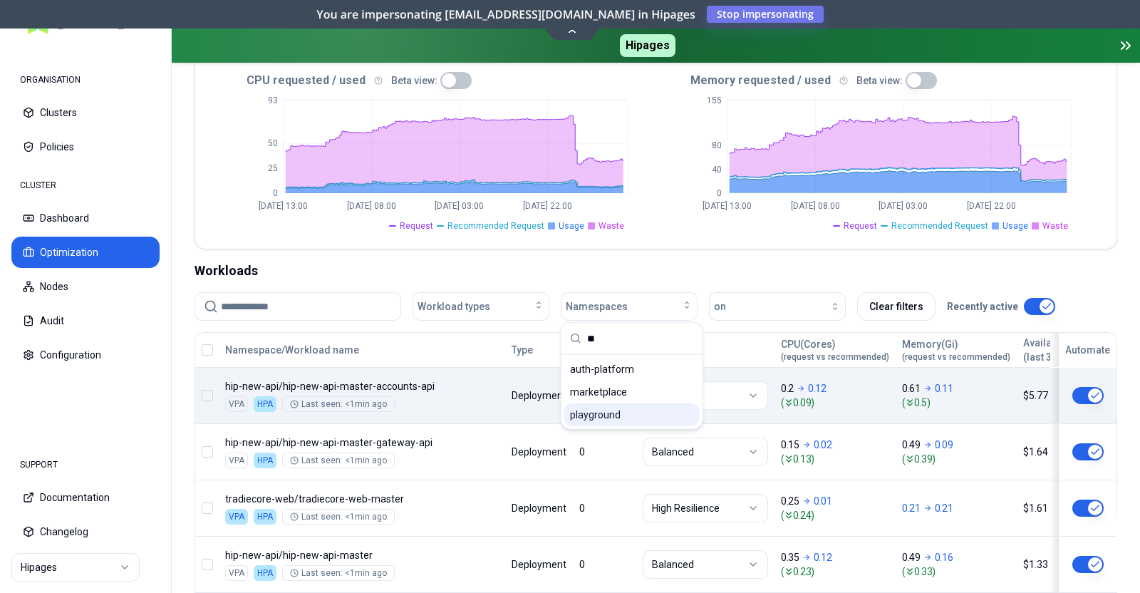
type input "**"
click at [604, 415] on span "playground" at bounding box center [595, 415] width 51 height 14
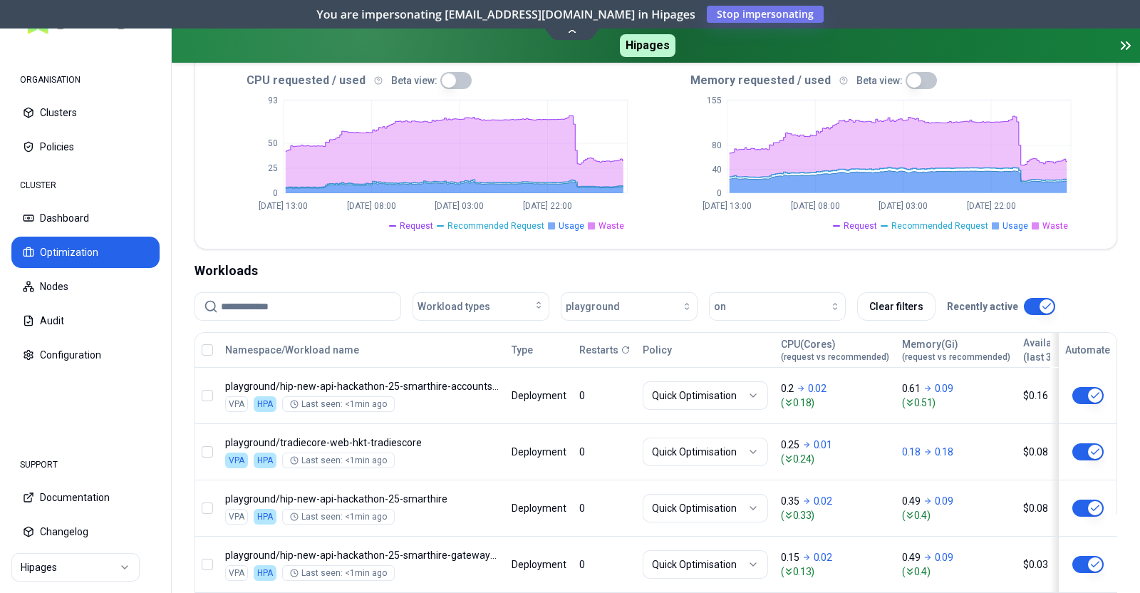
click at [188, 504] on div "Optimization Efficiency score 48 % CPU 51% MEM 45% Resources (excess) 19.11 Cor…" at bounding box center [656, 407] width 969 height 1195
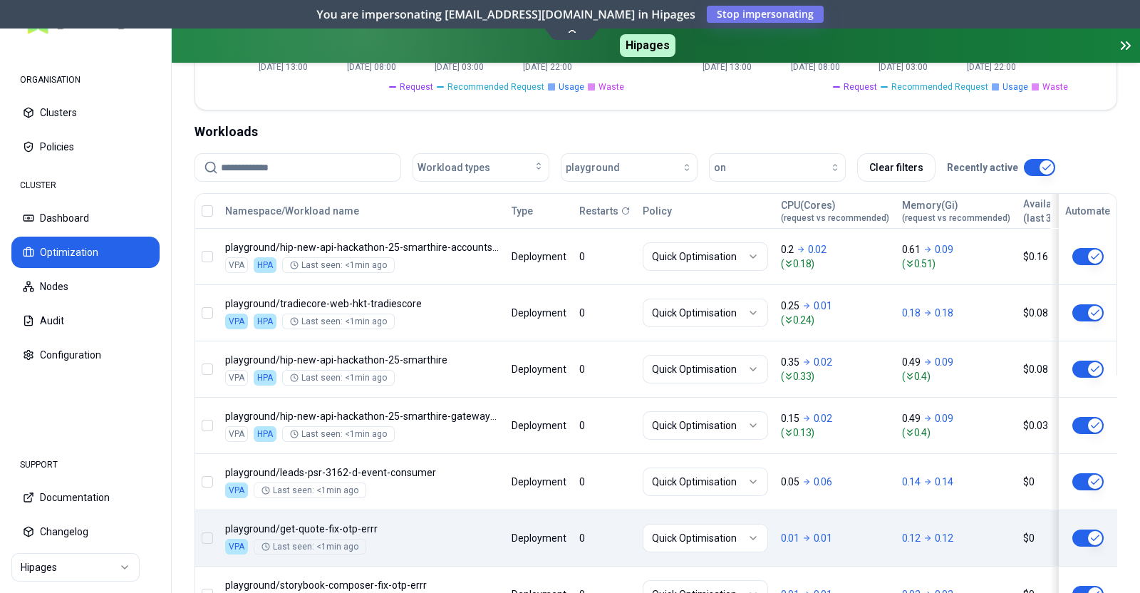
scroll to position [764, 0]
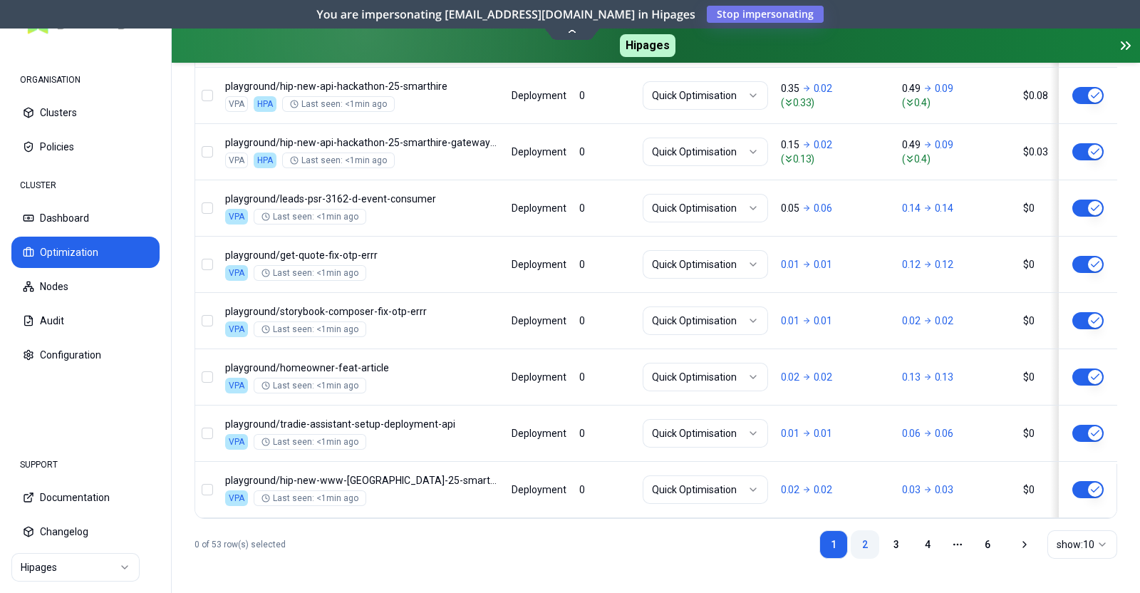
click at [870, 546] on link "2" at bounding box center [865, 544] width 29 height 29
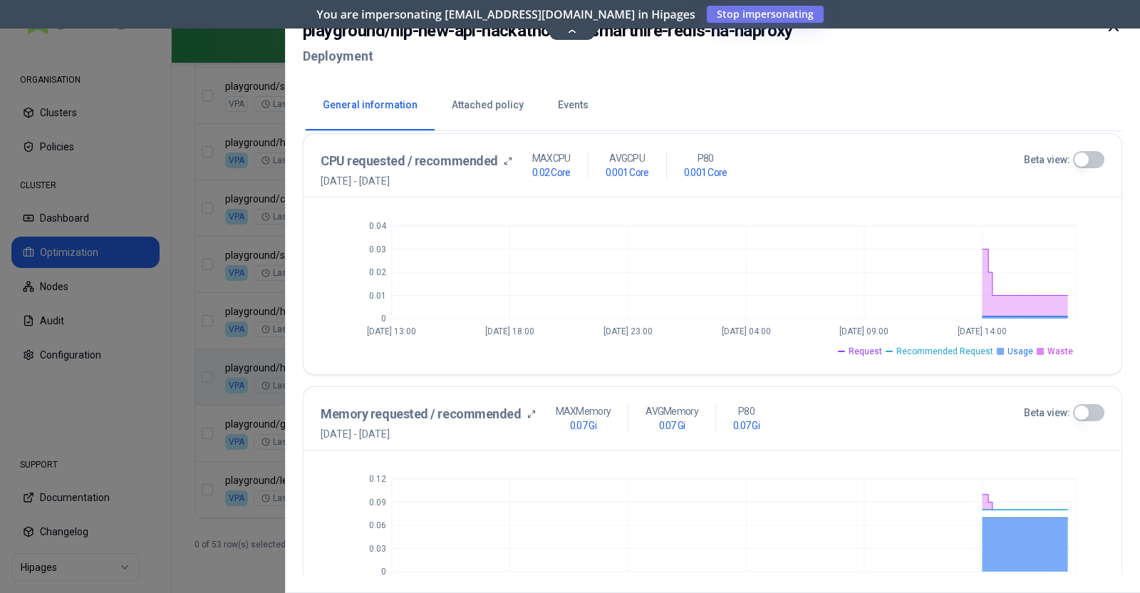
scroll to position [302, 0]
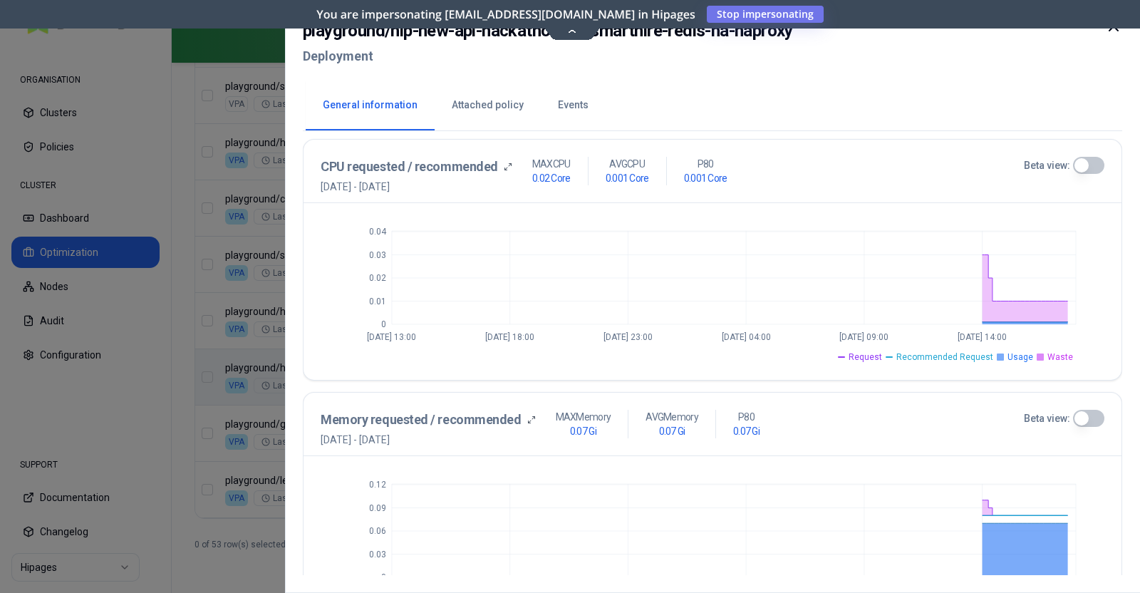
click at [185, 472] on div at bounding box center [570, 296] width 1140 height 593
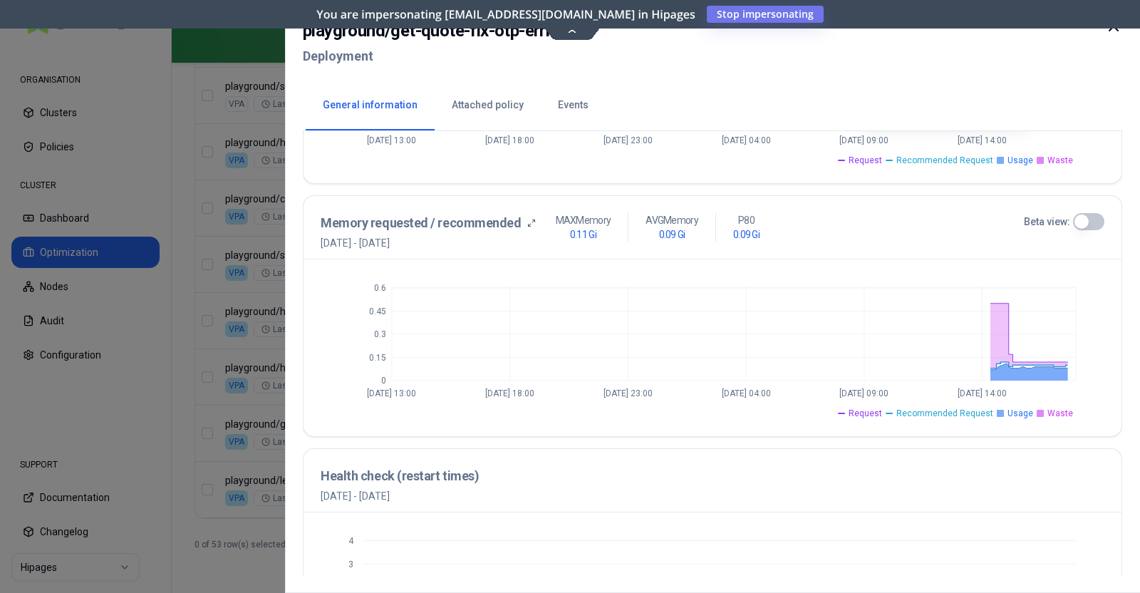
scroll to position [612, 0]
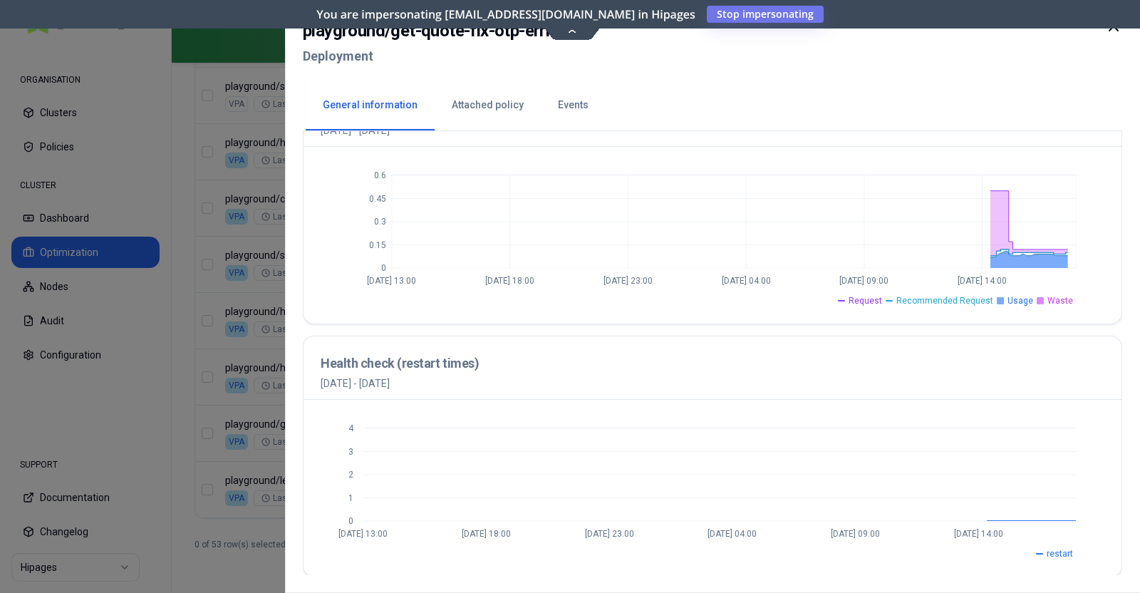
click at [184, 340] on div at bounding box center [570, 296] width 1140 height 593
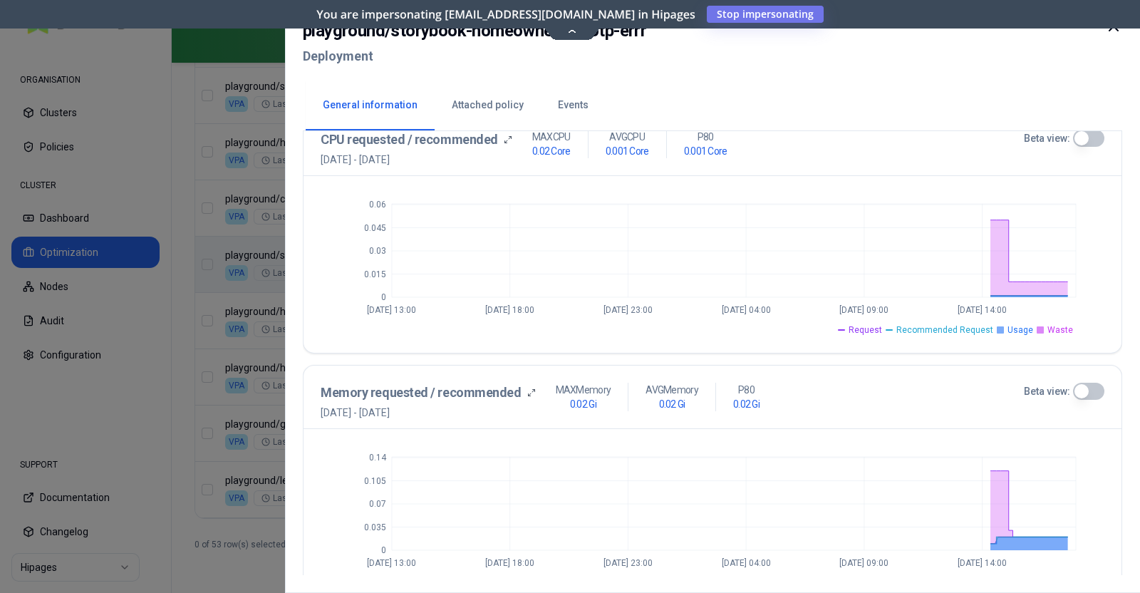
scroll to position [331, 0]
click at [185, 401] on div at bounding box center [570, 296] width 1140 height 593
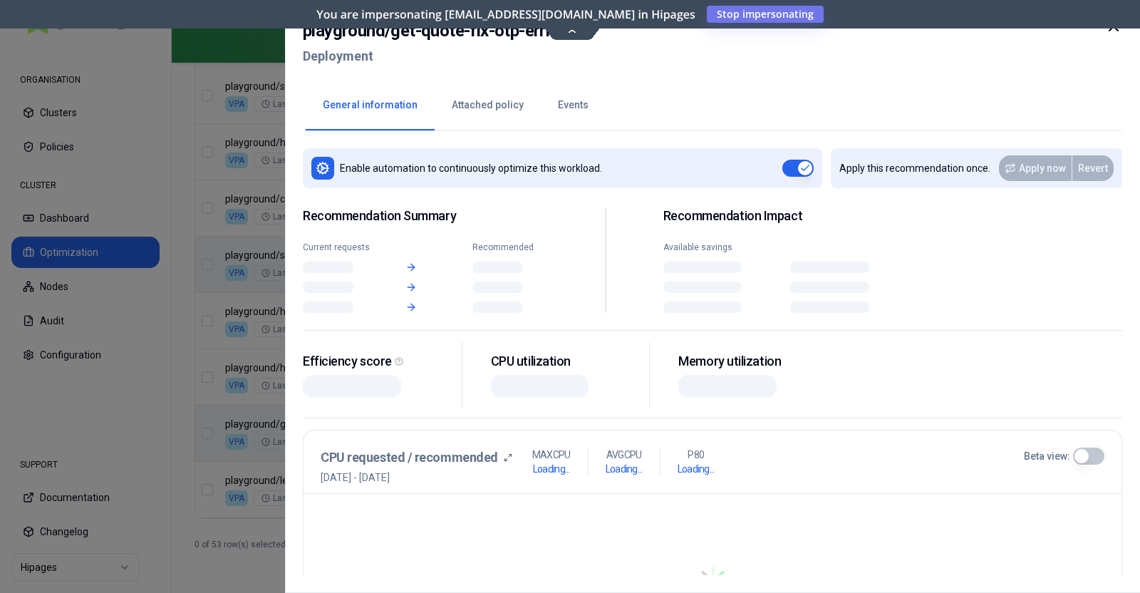
click at [260, 436] on body "ORGANISATION Clusters Policies CLUSTER Dashboard Optimization Nodes Audit Confi…" at bounding box center [570, 296] width 1140 height 593
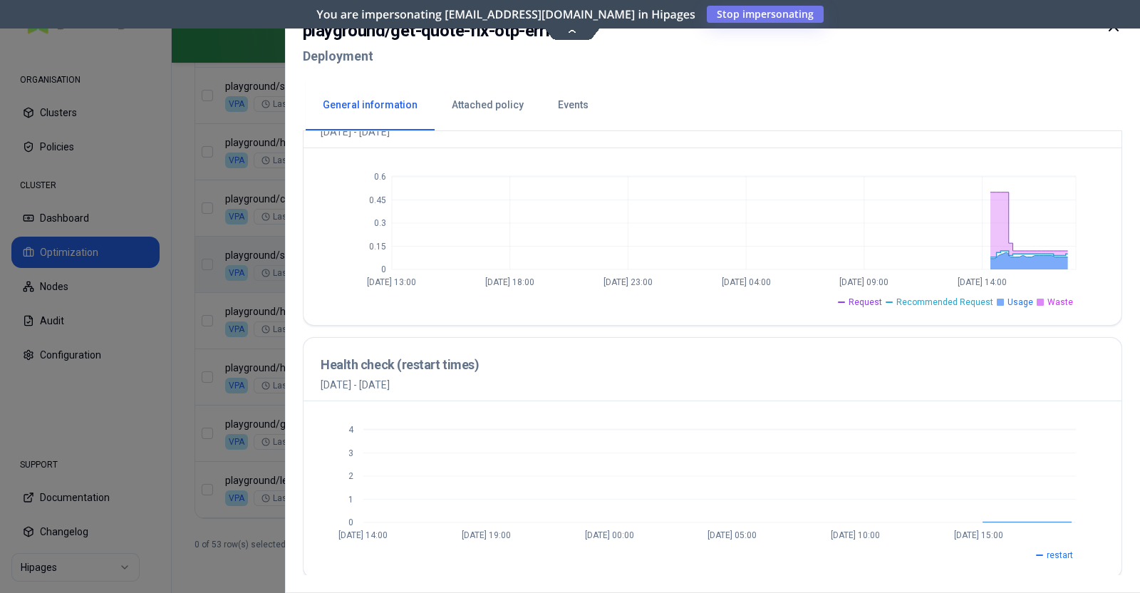
scroll to position [612, 0]
click at [216, 424] on div at bounding box center [570, 296] width 1140 height 593
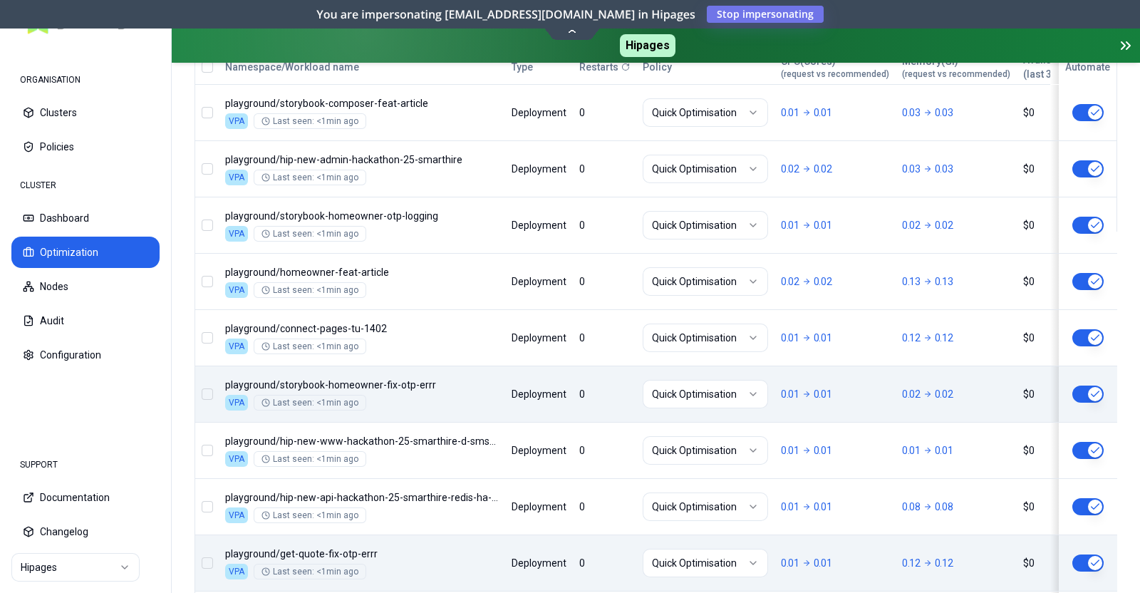
scroll to position [630, 0]
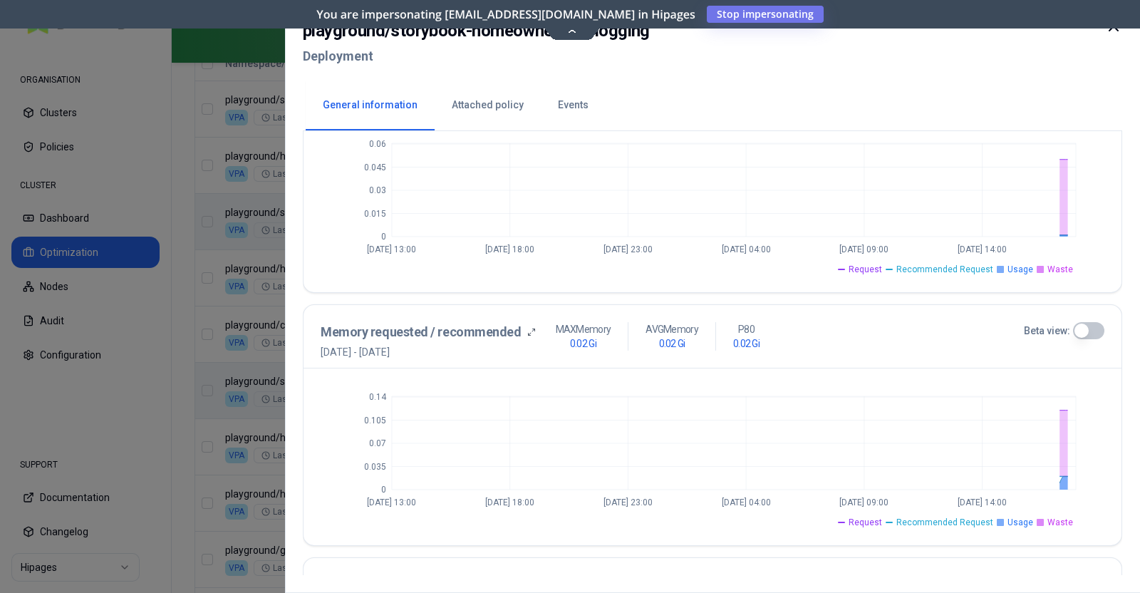
scroll to position [391, 0]
click at [225, 432] on div at bounding box center [570, 296] width 1140 height 593
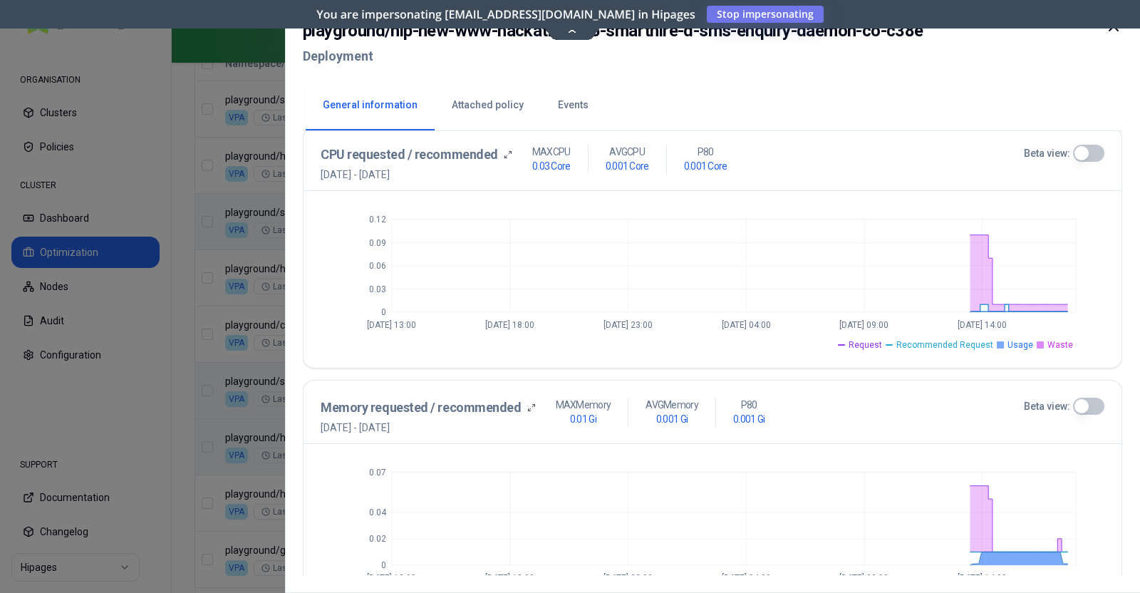
scroll to position [320, 0]
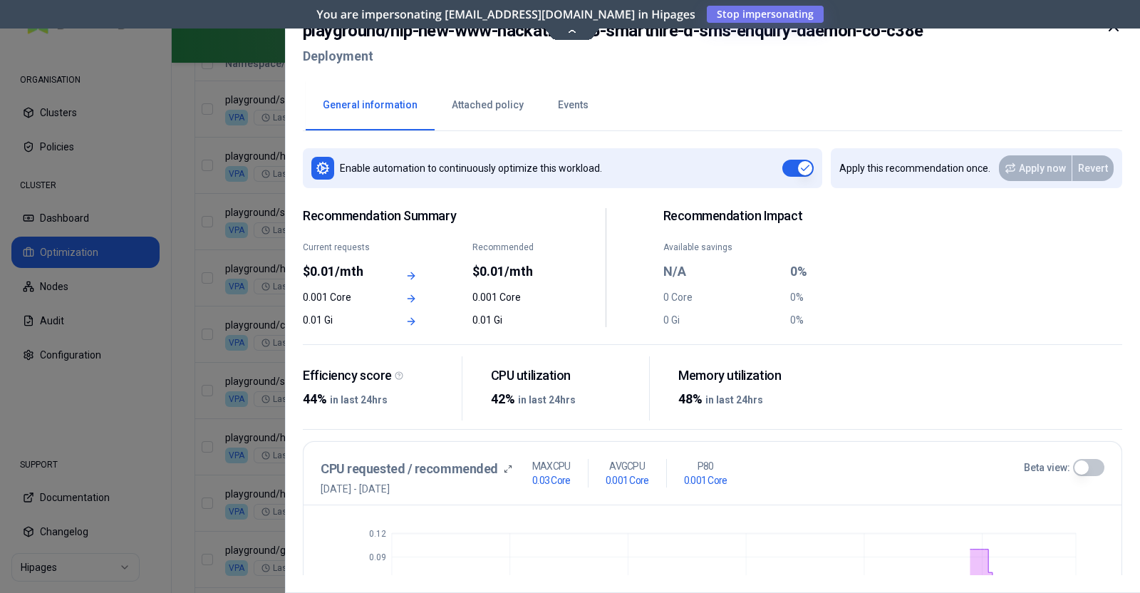
click at [156, 337] on div at bounding box center [570, 296] width 1140 height 593
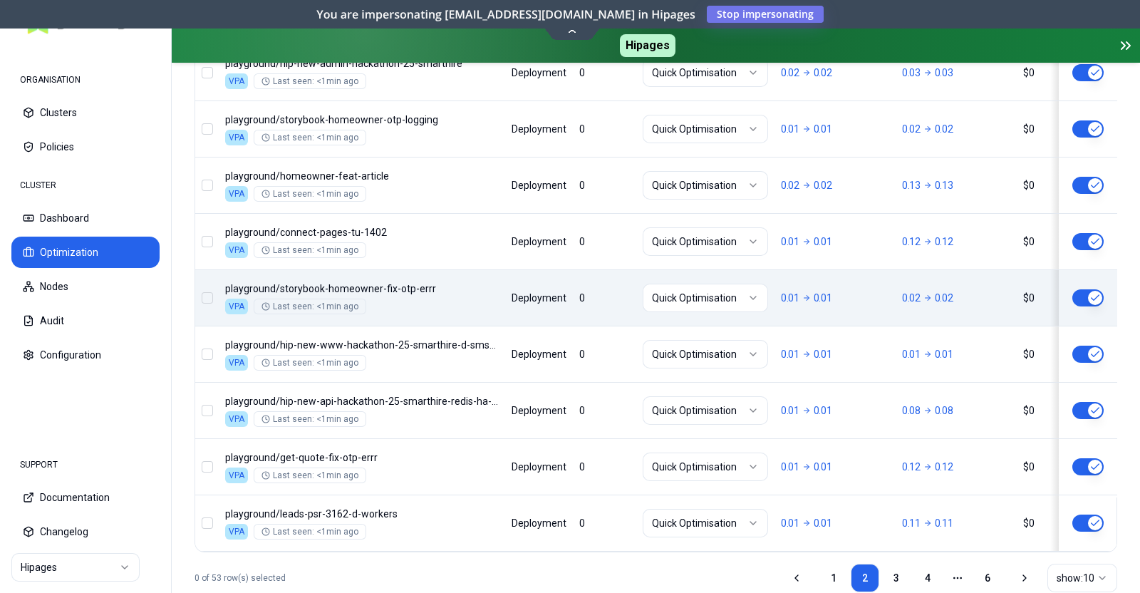
scroll to position [764, 0]
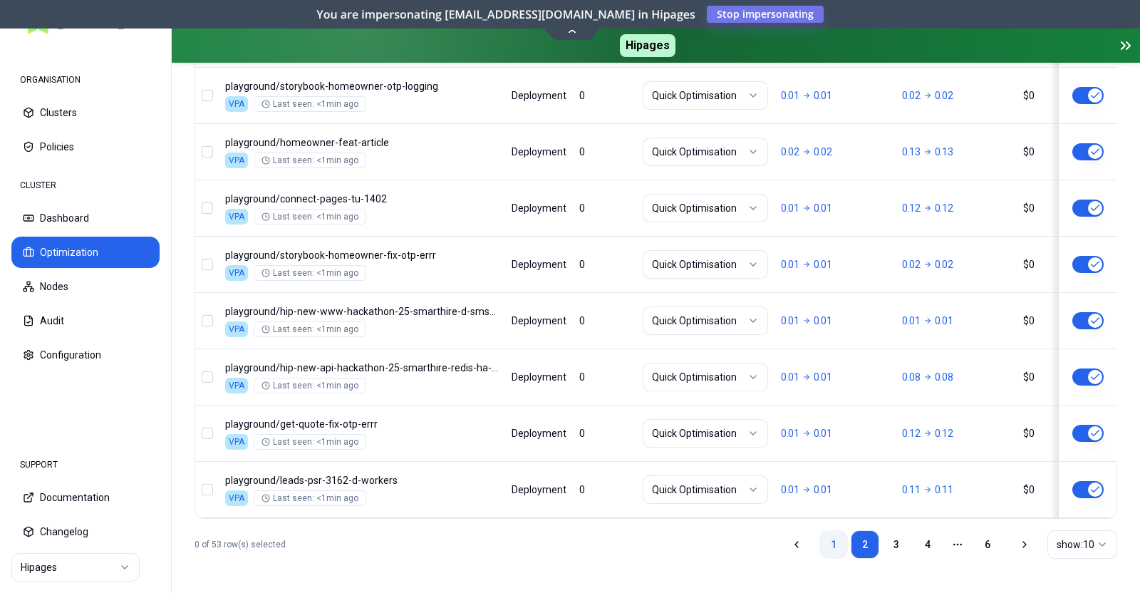
click at [828, 547] on link "1" at bounding box center [834, 544] width 29 height 29
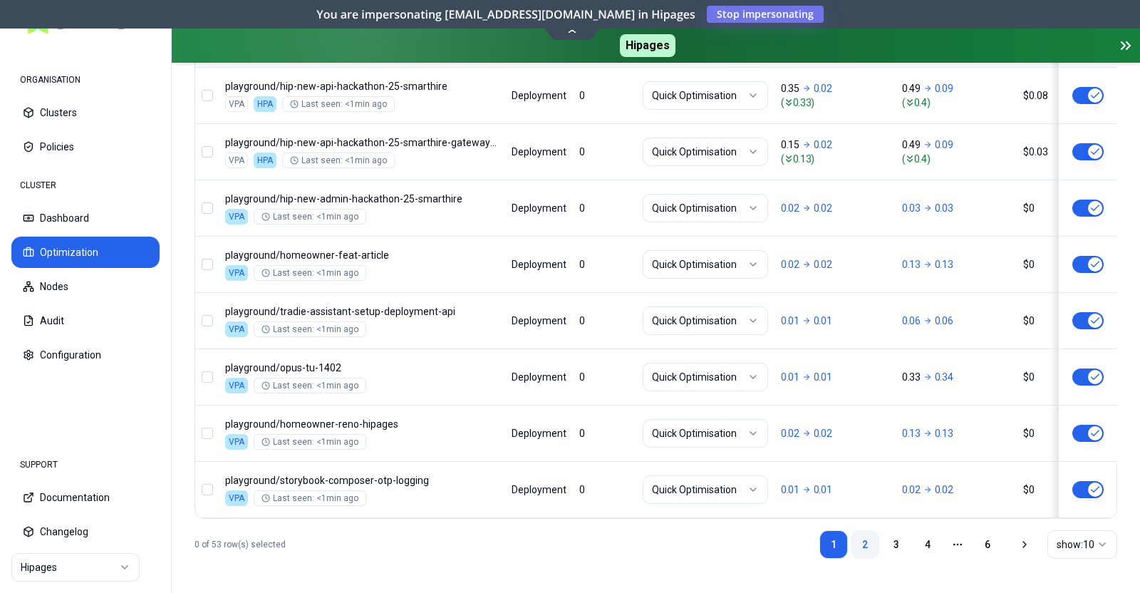
click at [858, 540] on link "2" at bounding box center [865, 544] width 29 height 29
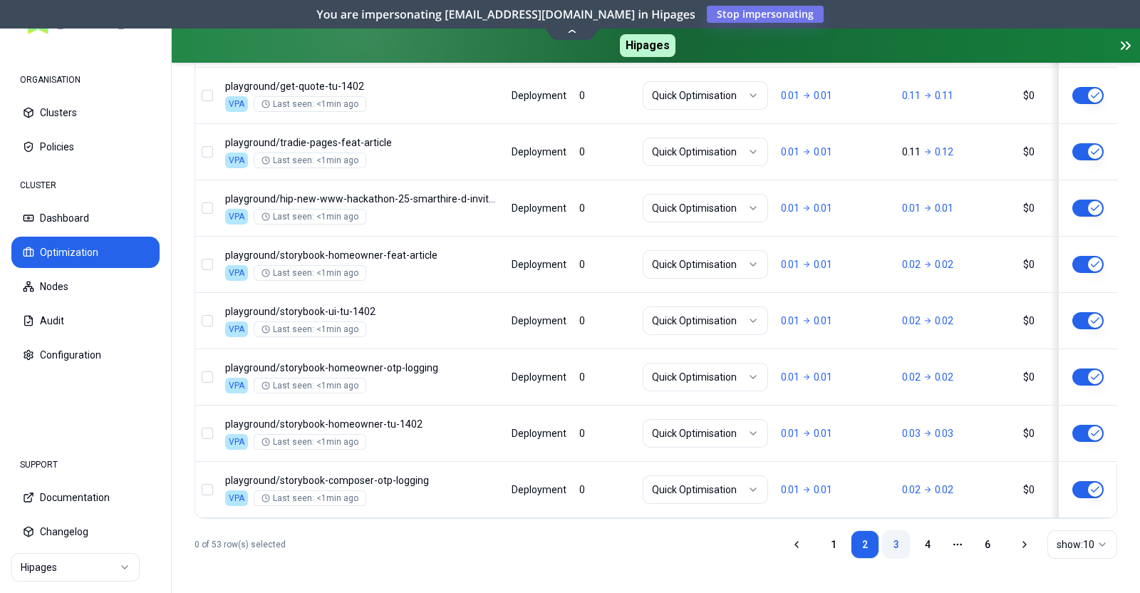
click at [895, 542] on link "3" at bounding box center [896, 544] width 29 height 29
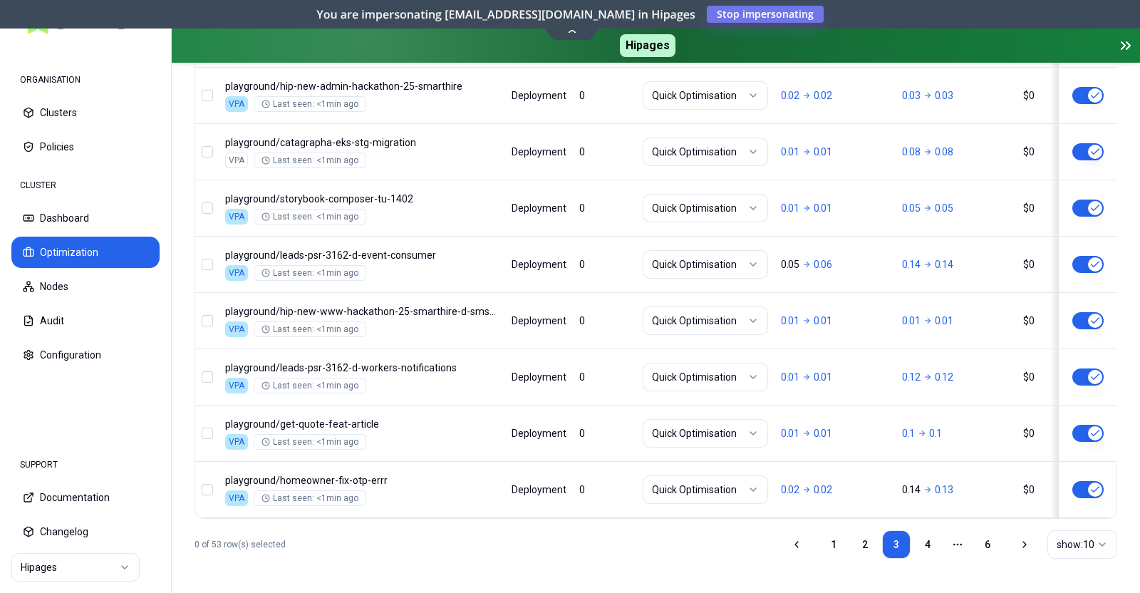
click at [924, 547] on link "4" at bounding box center [928, 544] width 29 height 29
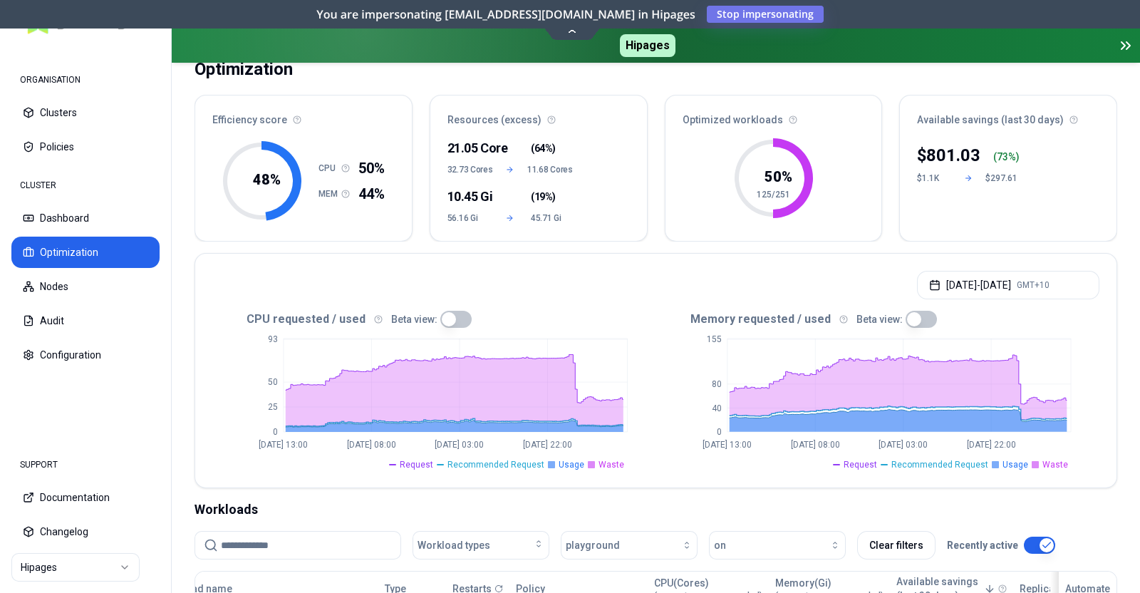
scroll to position [0, 0]
